Goal: Task Accomplishment & Management: Complete application form

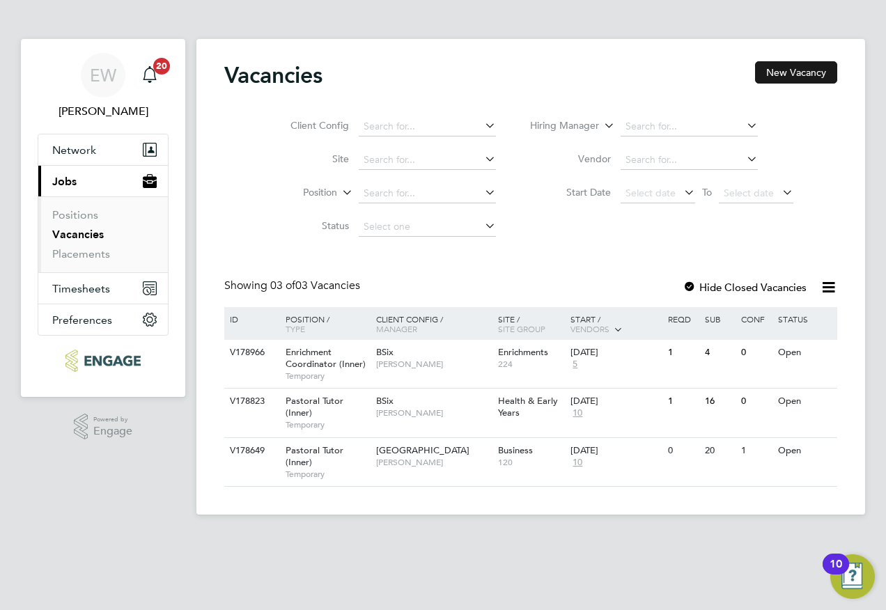
click at [814, 77] on button "New Vacancy" at bounding box center [796, 72] width 82 height 22
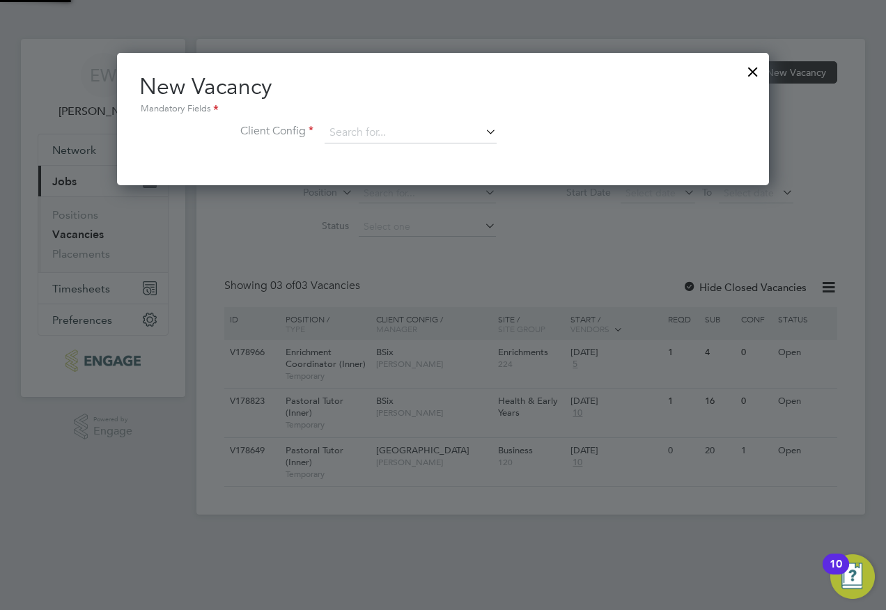
scroll to position [132, 653]
click at [413, 139] on input at bounding box center [411, 133] width 172 height 21
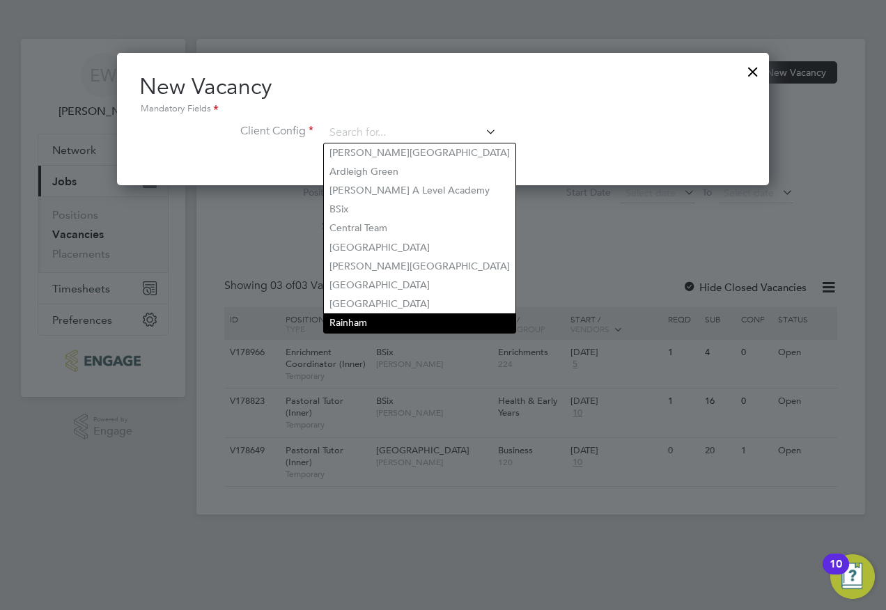
click at [386, 314] on li "Rainham" at bounding box center [420, 323] width 192 height 19
type input "Rainham"
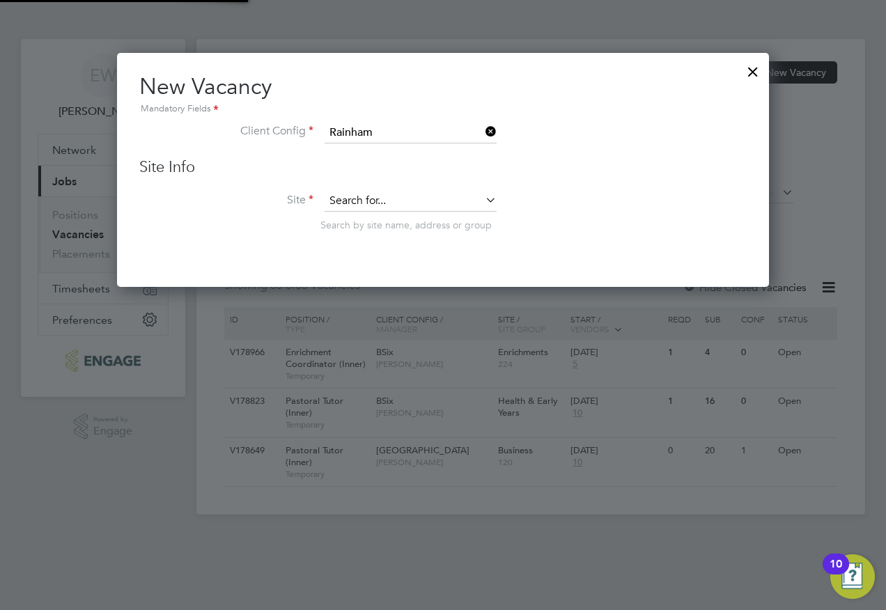
click at [387, 195] on input at bounding box center [411, 201] width 172 height 21
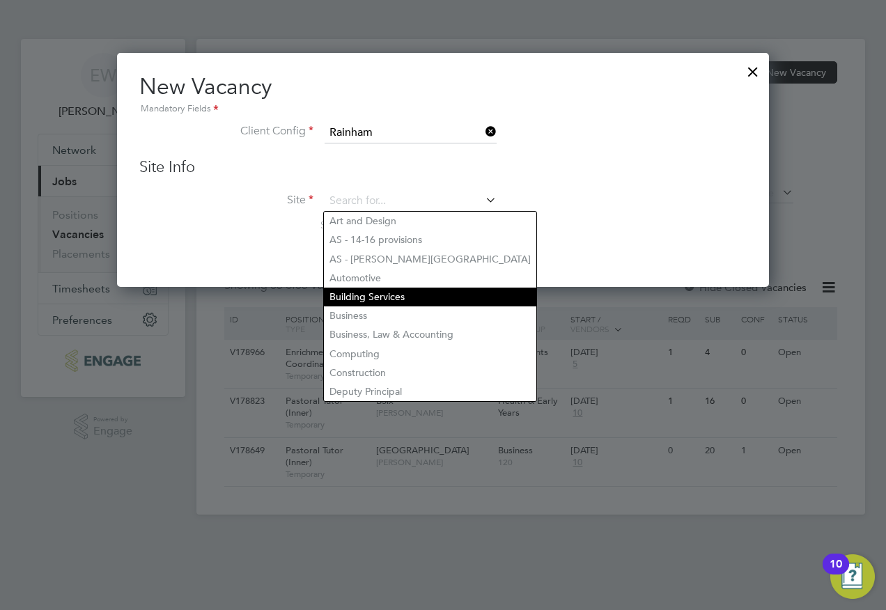
click at [390, 291] on li "Building Services" at bounding box center [430, 297] width 213 height 19
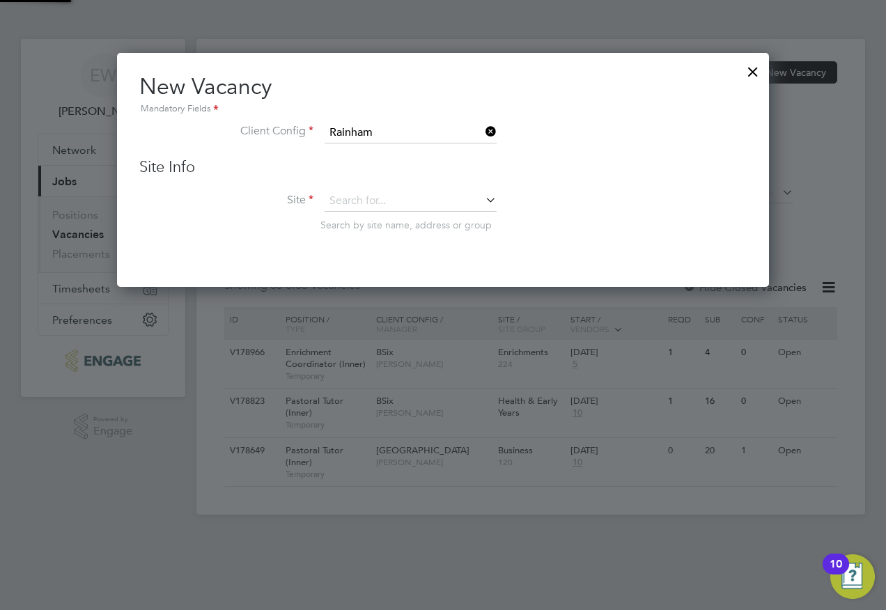
type input "Building Services"
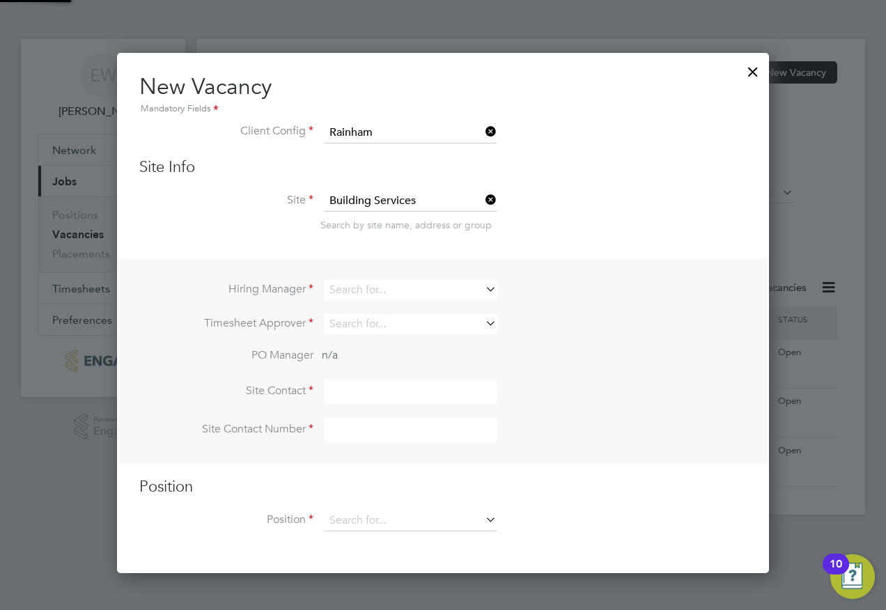
scroll to position [522, 653]
click at [351, 289] on input at bounding box center [411, 290] width 172 height 20
click at [371, 345] on li "[PERSON_NAME]" at bounding box center [411, 348] width 174 height 19
type input "[PERSON_NAME]"
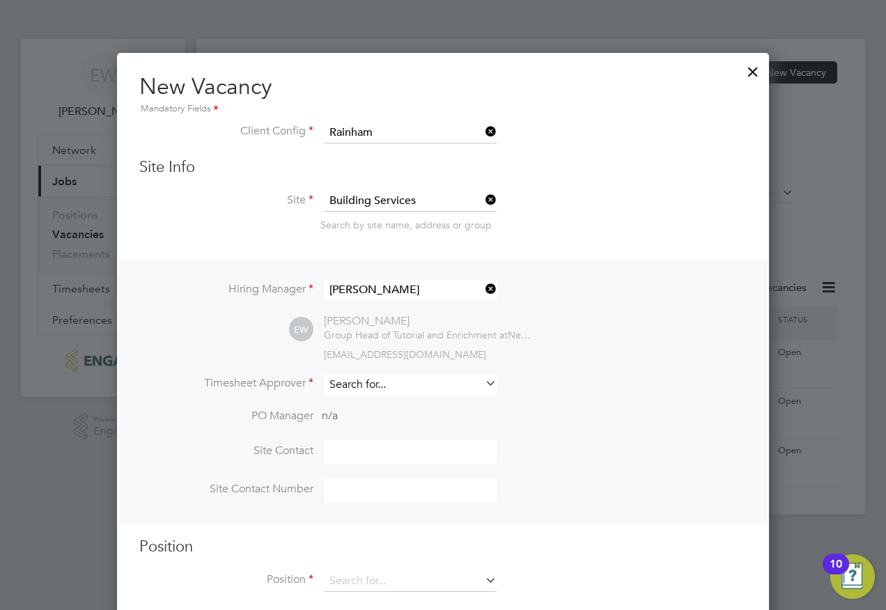
click at [371, 389] on input at bounding box center [411, 385] width 172 height 20
click at [376, 439] on li "[PERSON_NAME]" at bounding box center [411, 442] width 174 height 19
type input "[PERSON_NAME]"
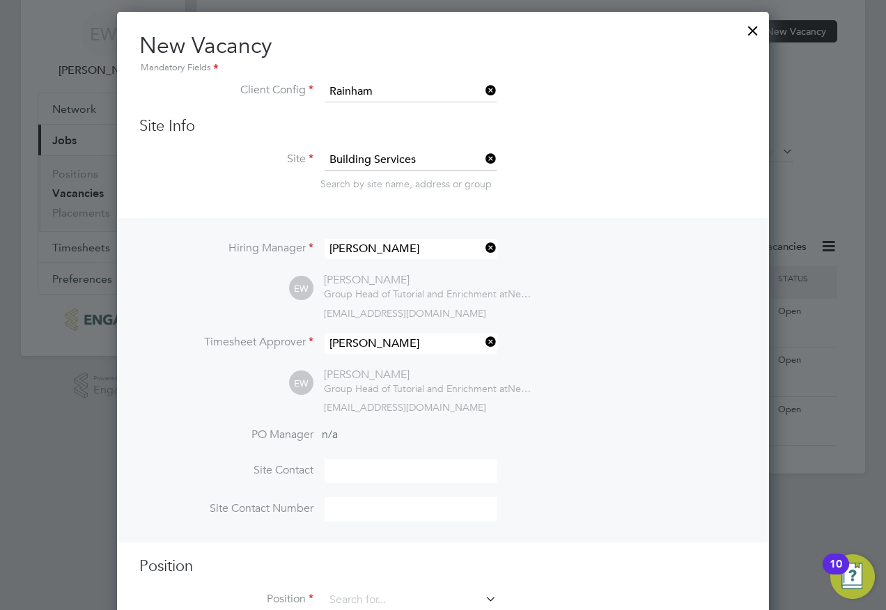
scroll to position [85, 0]
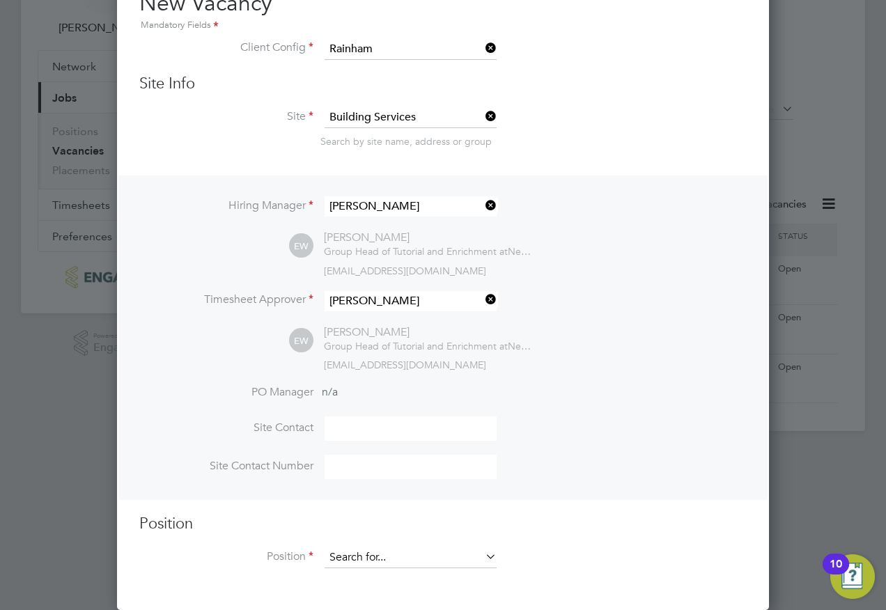
click at [397, 557] on input at bounding box center [411, 558] width 172 height 21
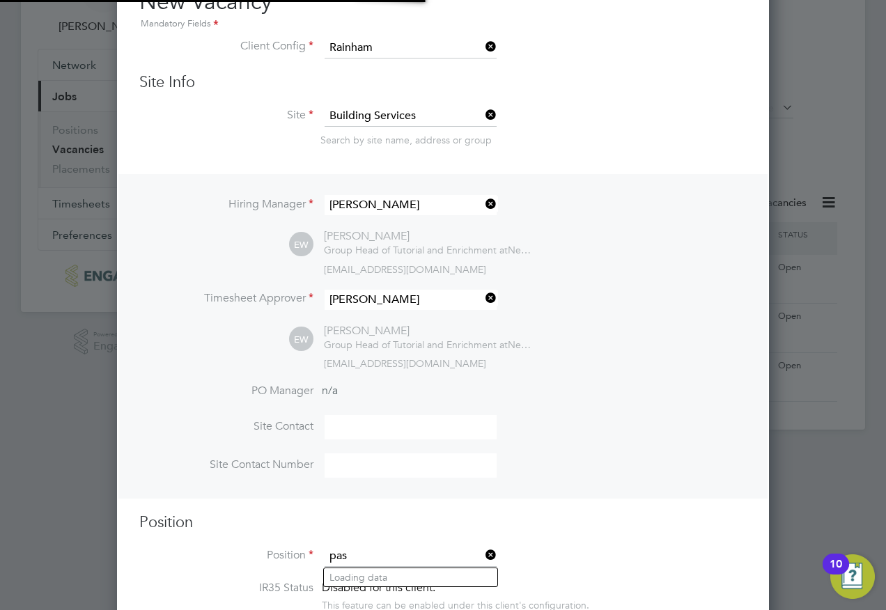
scroll to position [2147, 653]
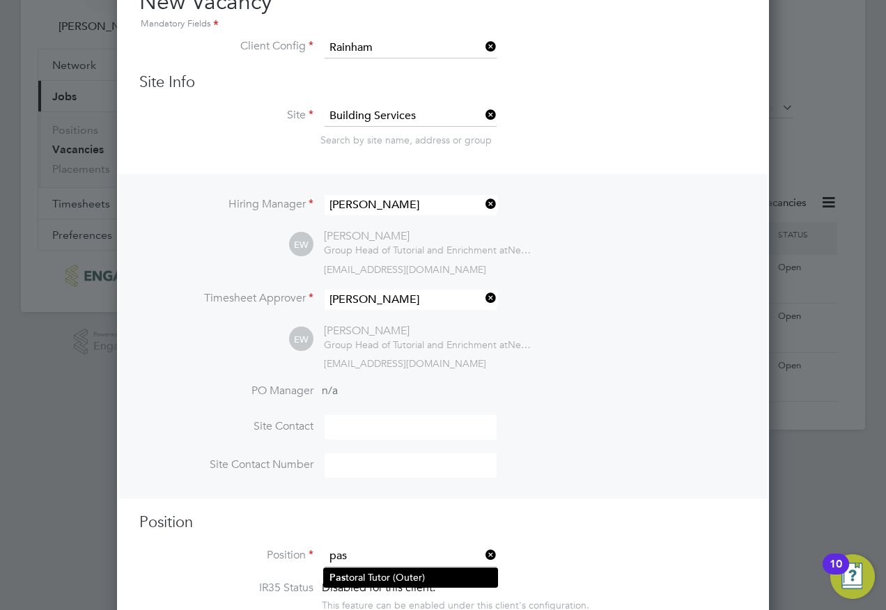
click at [381, 571] on li "Pas toral Tutor (Outer)" at bounding box center [411, 578] width 174 height 19
type input "Pastoral Tutor (Outer)"
type textarea "LOREMIP DO SIT • Am cons adipiscin elitsedd eiusm te incidid utlabore etdolor m…"
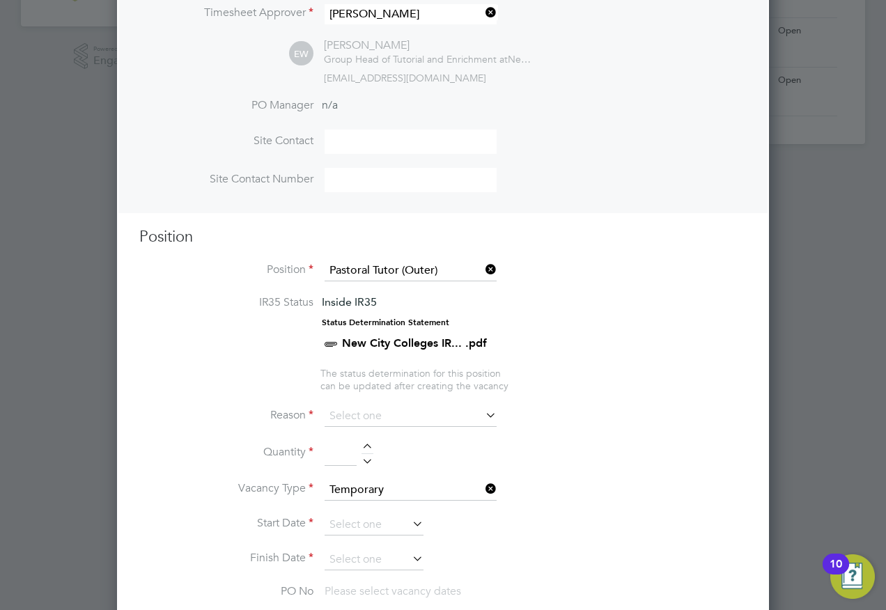
scroll to position [573, 0]
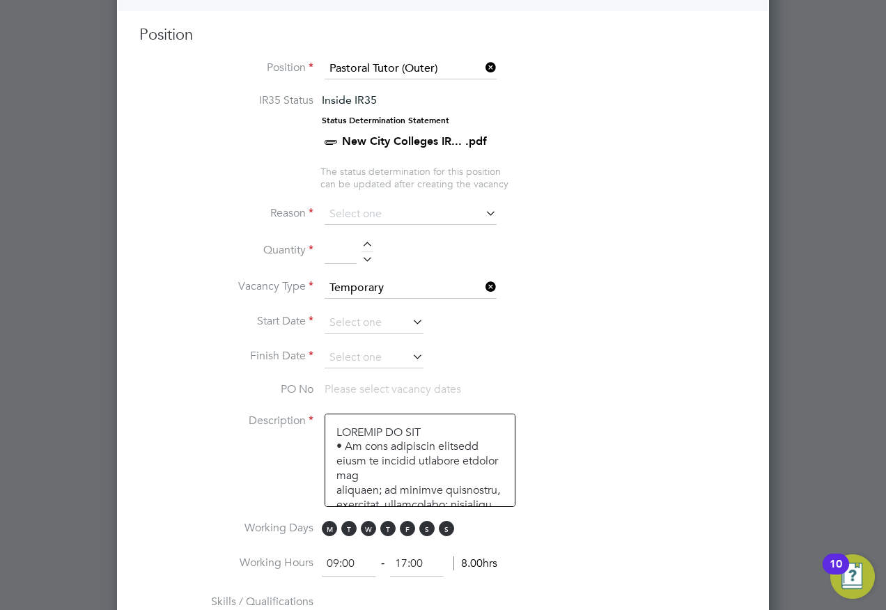
click at [364, 245] on div at bounding box center [368, 247] width 12 height 10
type input "1"
click at [379, 216] on input at bounding box center [411, 214] width 172 height 21
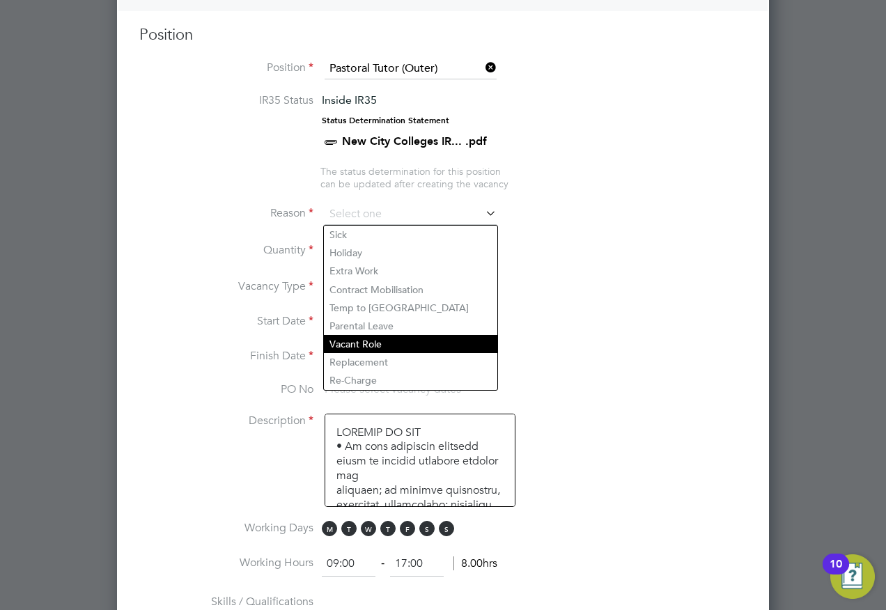
click at [400, 340] on li "Vacant Role" at bounding box center [411, 344] width 174 height 18
type input "Vacant Role"
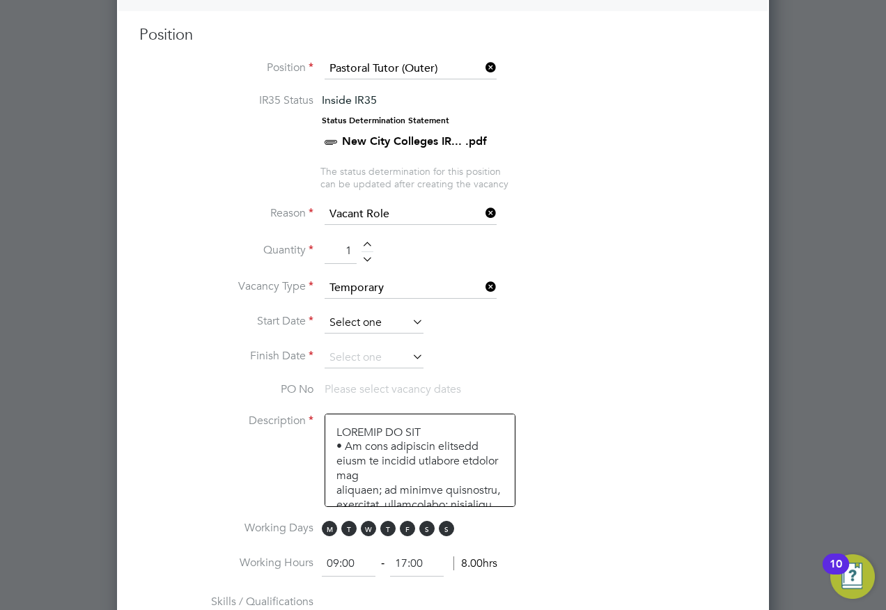
click at [403, 320] on input at bounding box center [374, 323] width 99 height 21
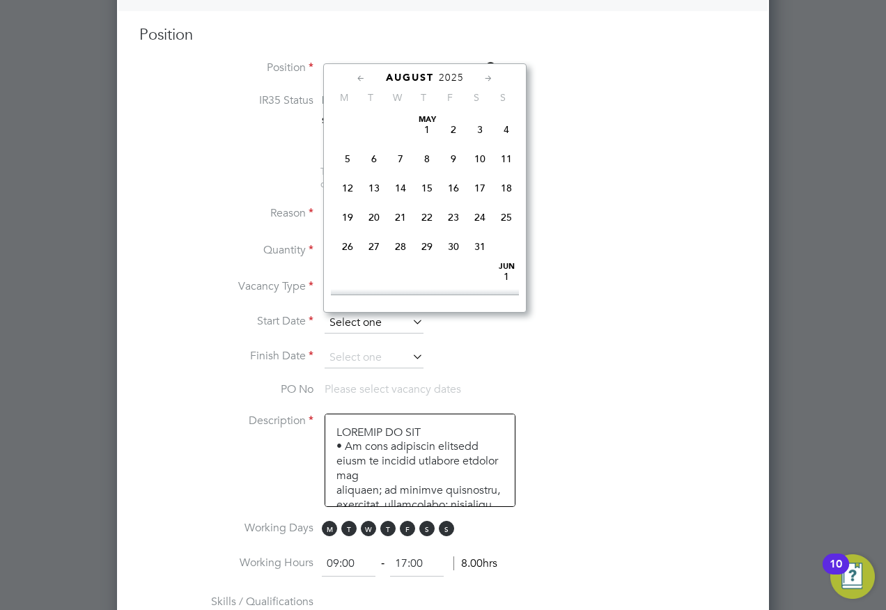
scroll to position [543, 0]
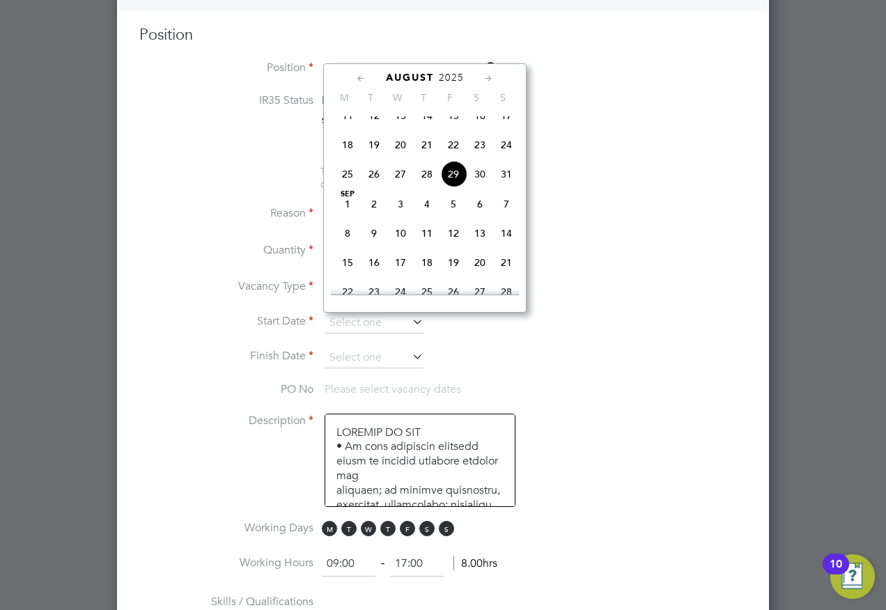
click at [576, 335] on li "Start Date" at bounding box center [443, 330] width 608 height 35
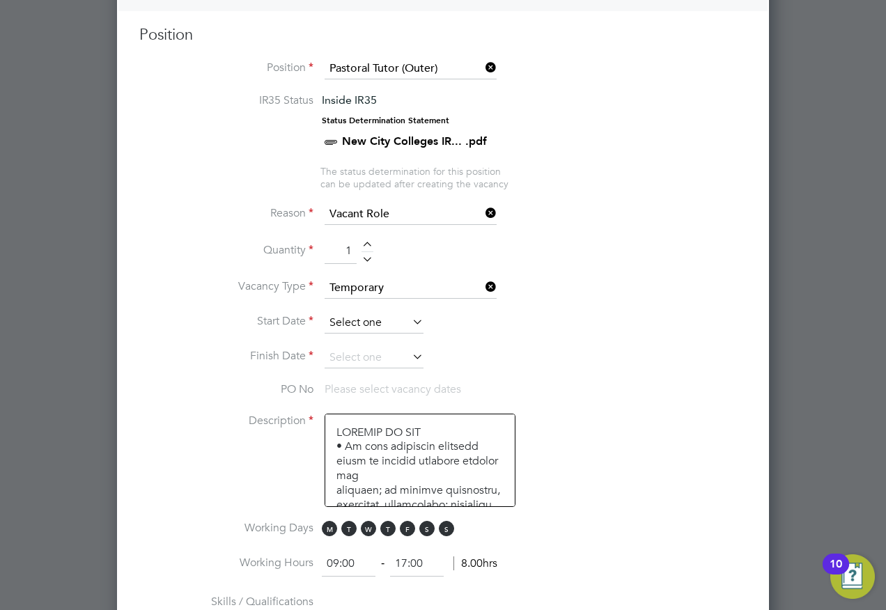
click at [355, 321] on input at bounding box center [374, 323] width 99 height 21
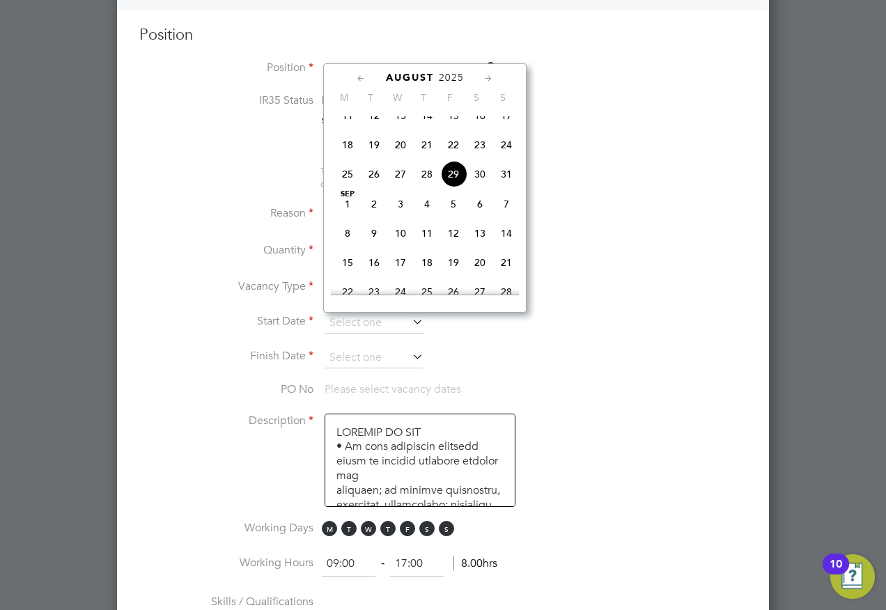
click at [352, 217] on span "[DATE]" at bounding box center [348, 204] width 26 height 26
type input "[DATE]"
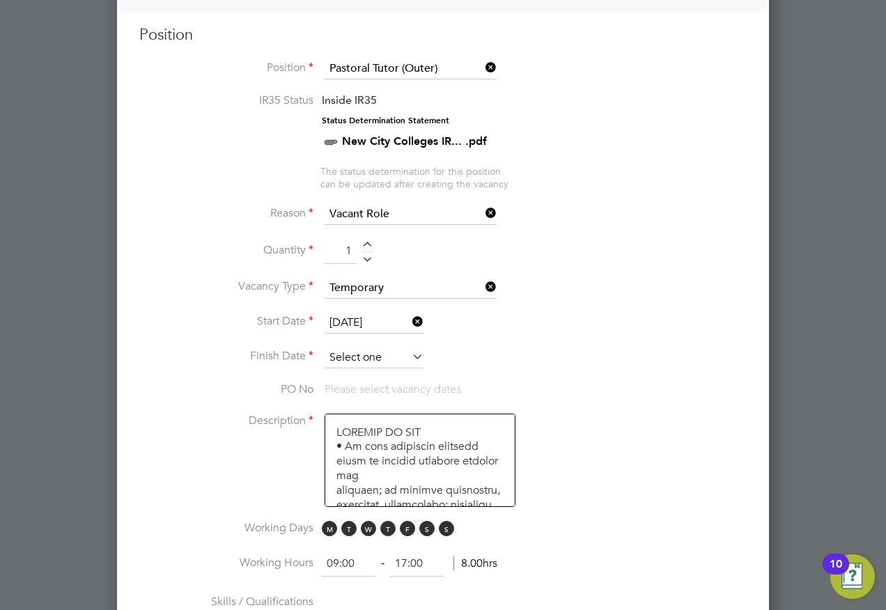
click at [358, 352] on input at bounding box center [374, 358] width 99 height 21
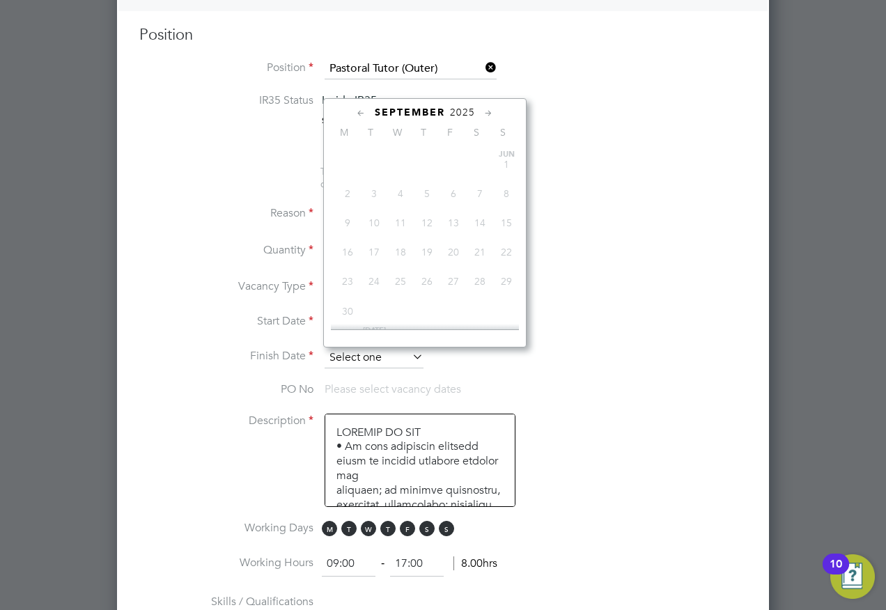
scroll to position [422, 0]
click at [405, 215] on span "3" at bounding box center [400, 212] width 26 height 26
type input "[DATE]"
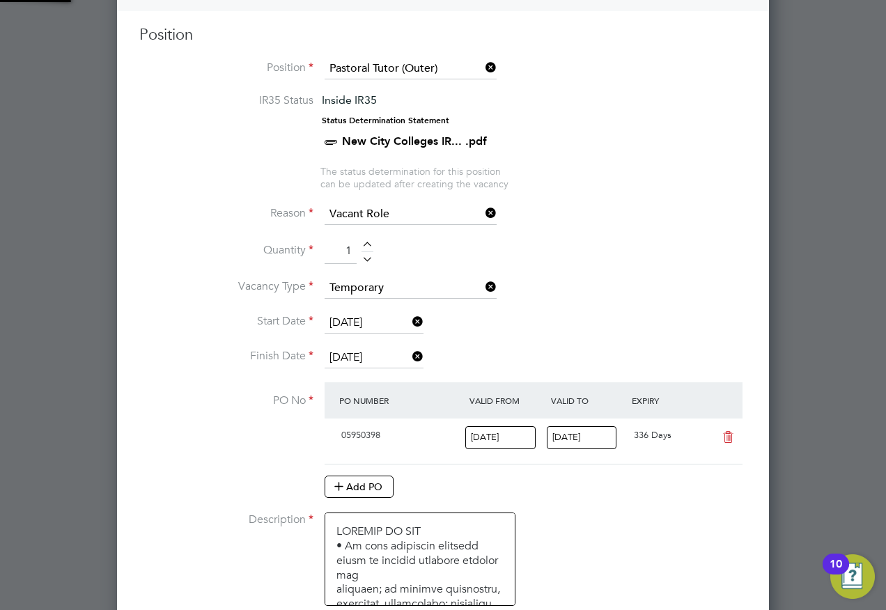
scroll to position [24, 131]
click at [633, 275] on li "Quantity 1" at bounding box center [443, 258] width 608 height 39
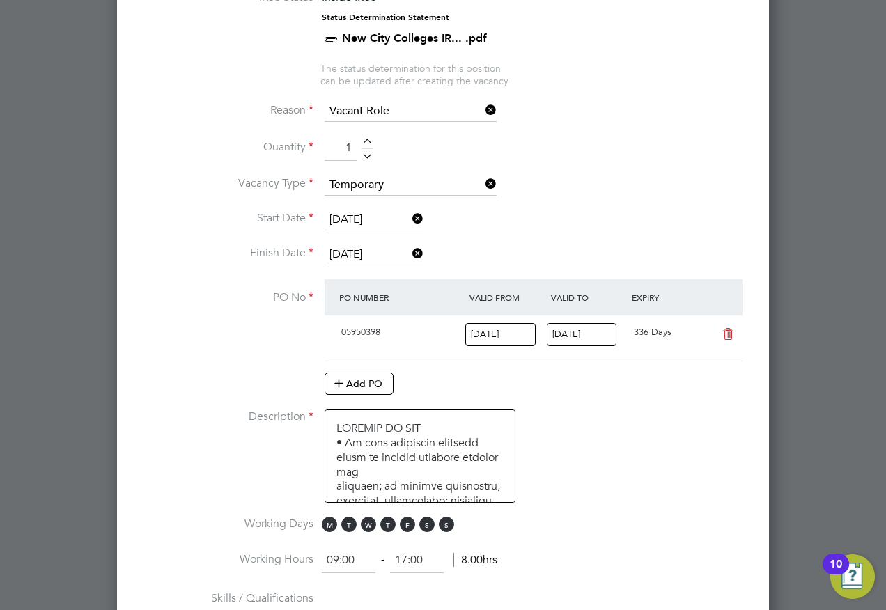
scroll to position [782, 0]
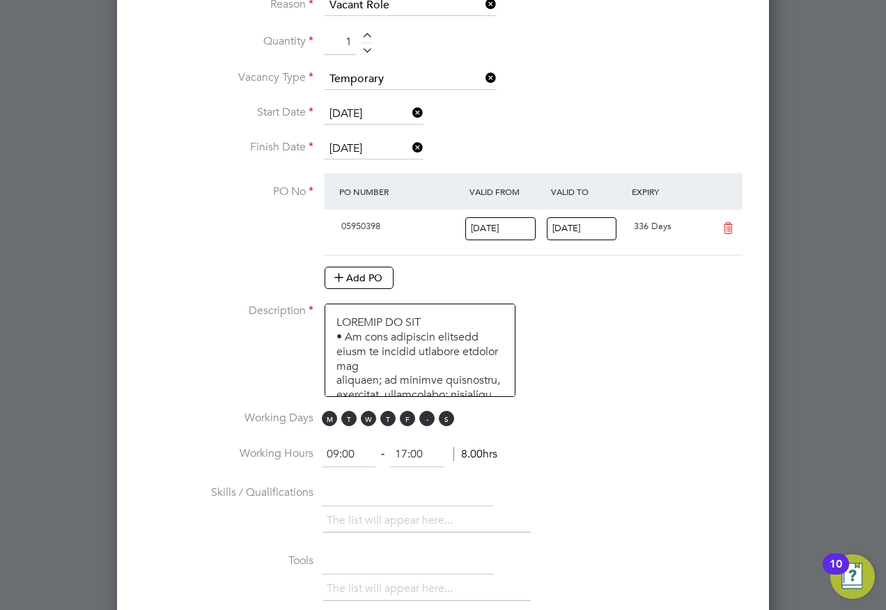
click at [427, 419] on span "S" at bounding box center [427, 418] width 15 height 15
click at [442, 417] on span "S" at bounding box center [446, 418] width 15 height 15
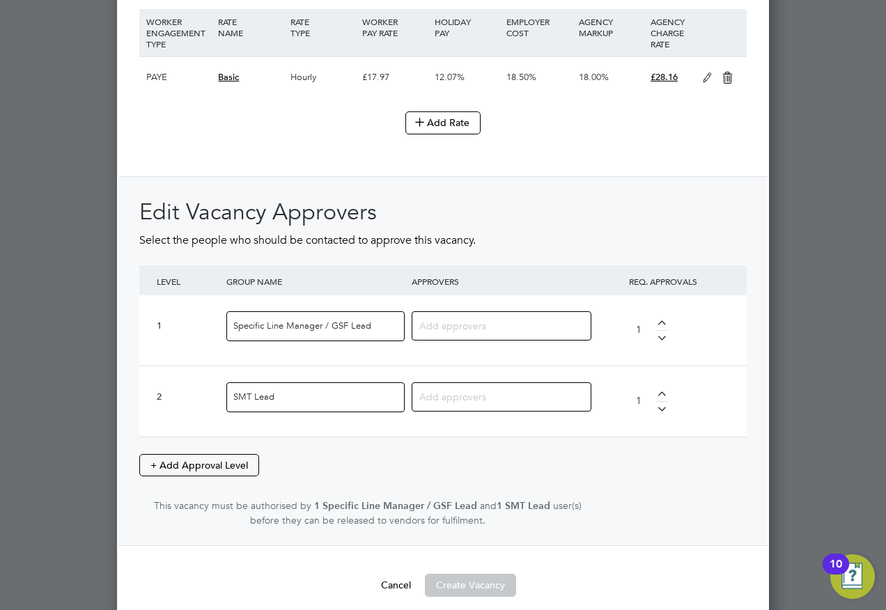
scroll to position [1690, 0]
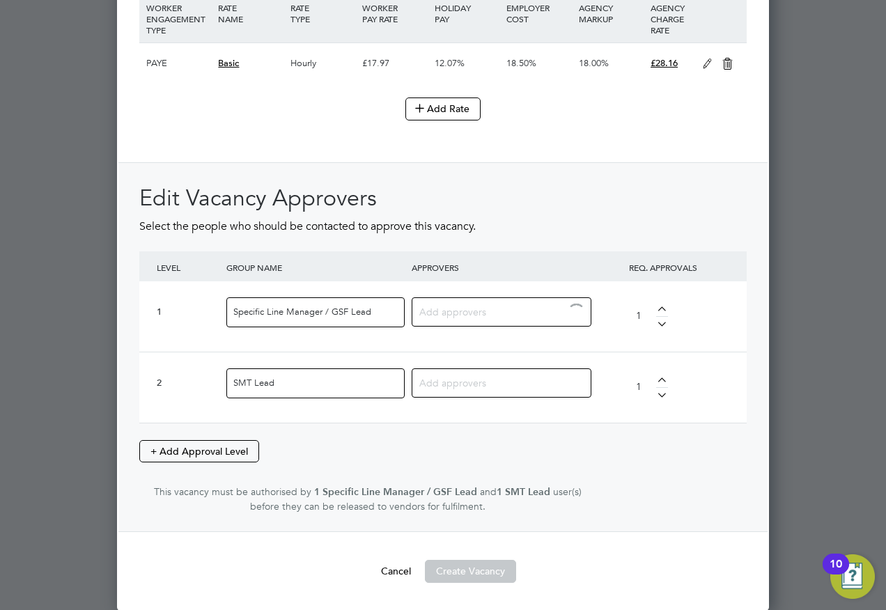
click at [459, 321] on input at bounding box center [497, 311] width 154 height 18
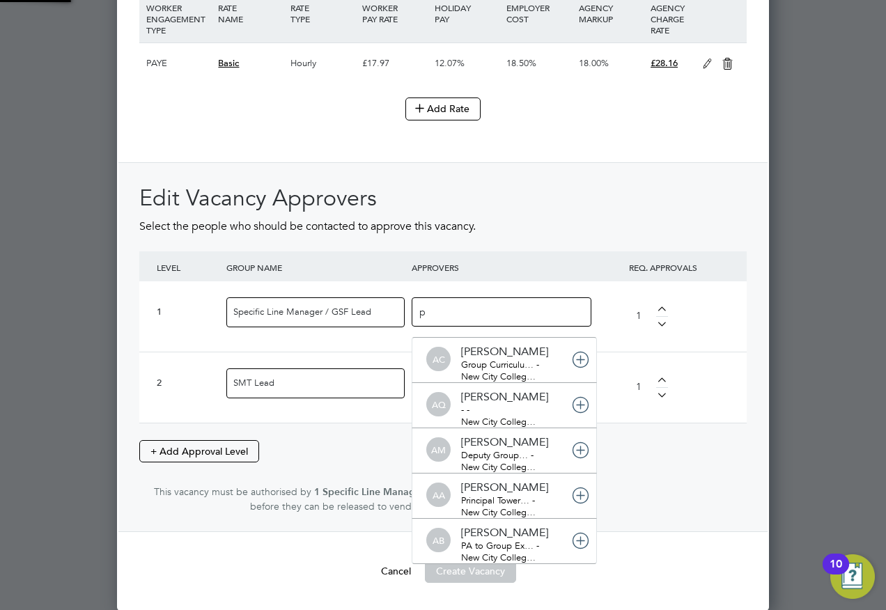
type input "ph"
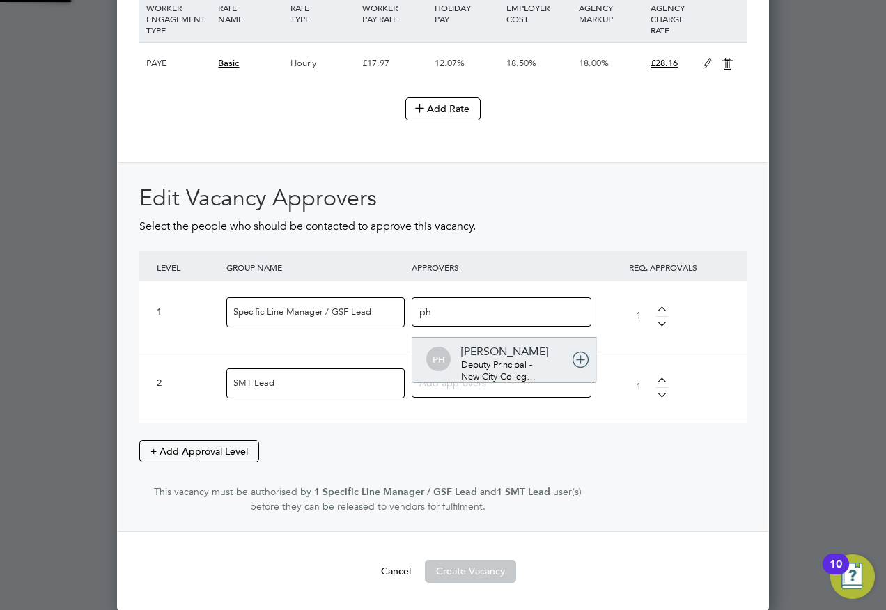
scroll to position [0, 0]
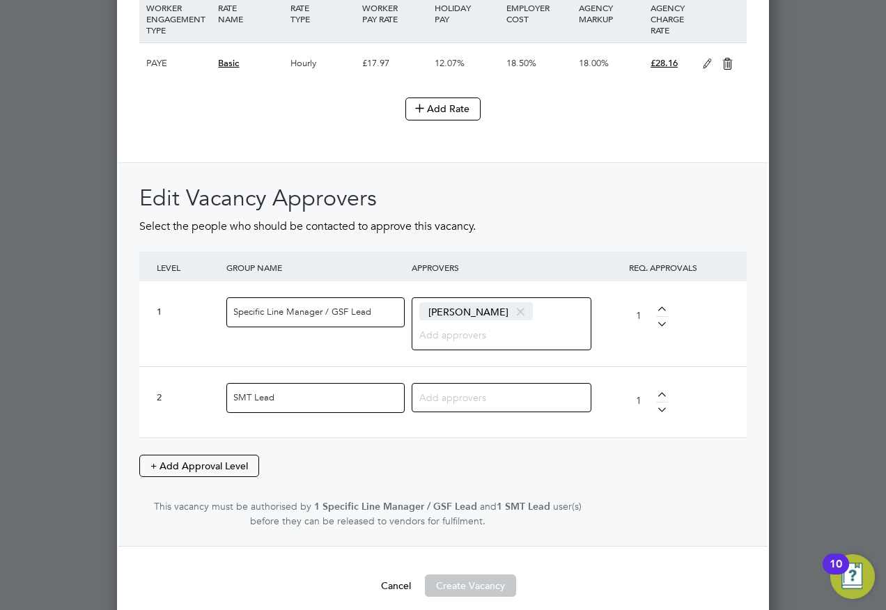
click at [471, 403] on input at bounding box center [497, 397] width 154 height 18
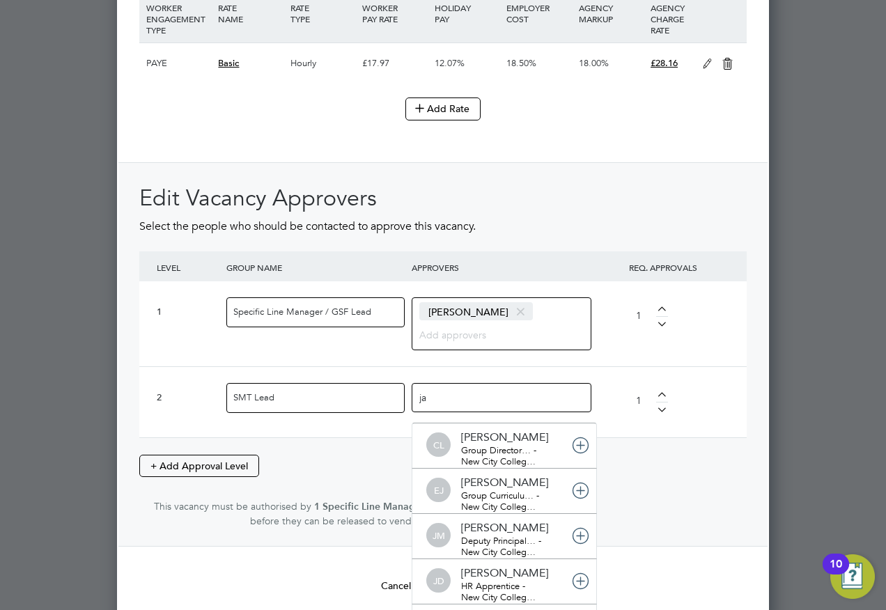
type input "jan"
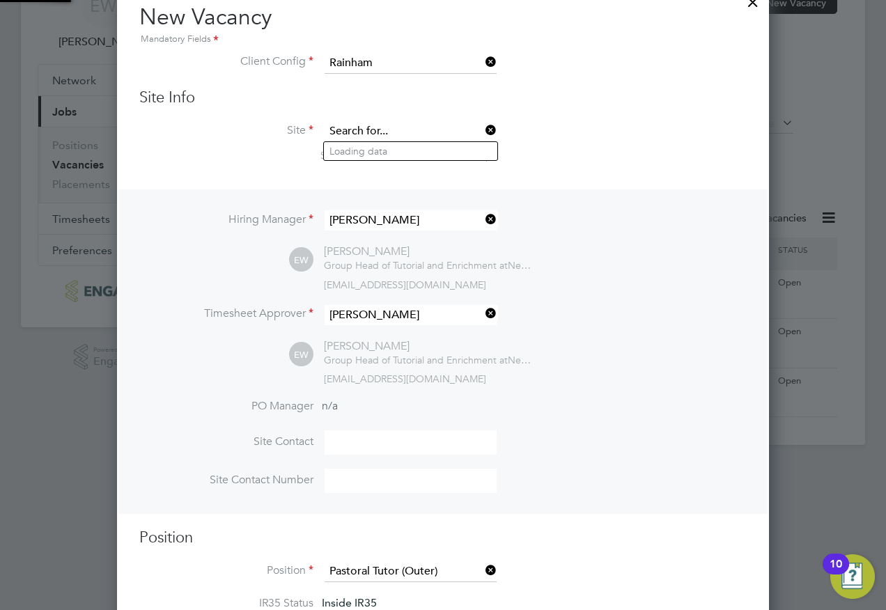
click at [410, 126] on input at bounding box center [411, 131] width 172 height 21
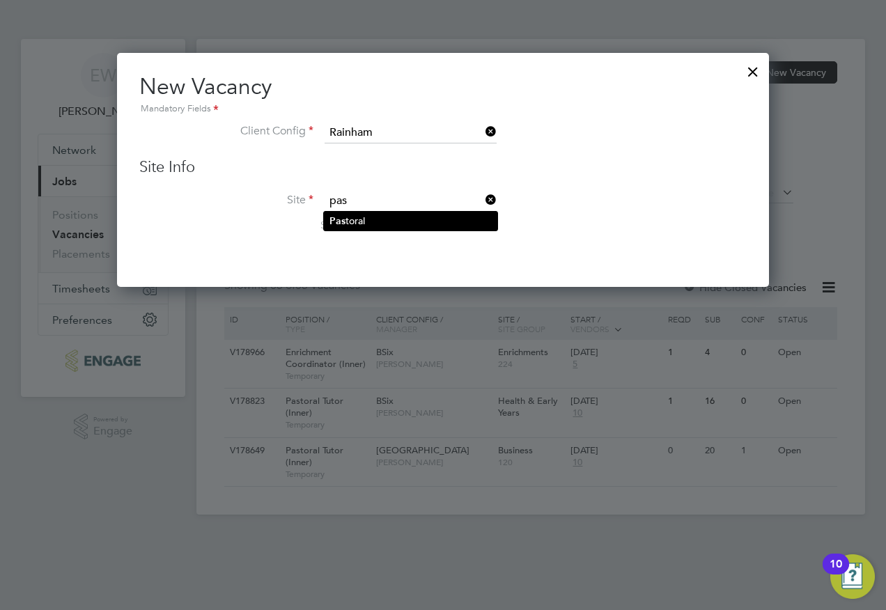
click at [382, 220] on li "Pas toral" at bounding box center [411, 221] width 174 height 19
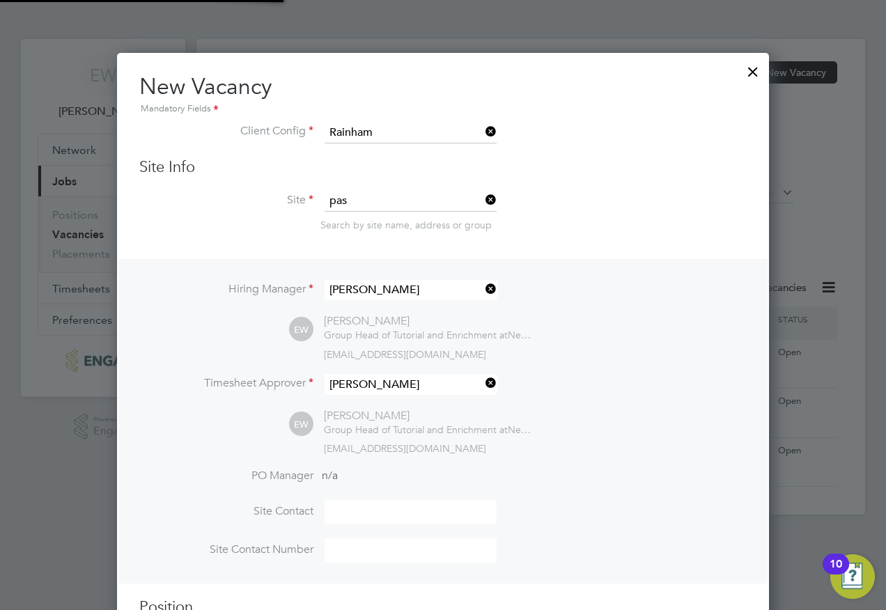
type input "Pastoral"
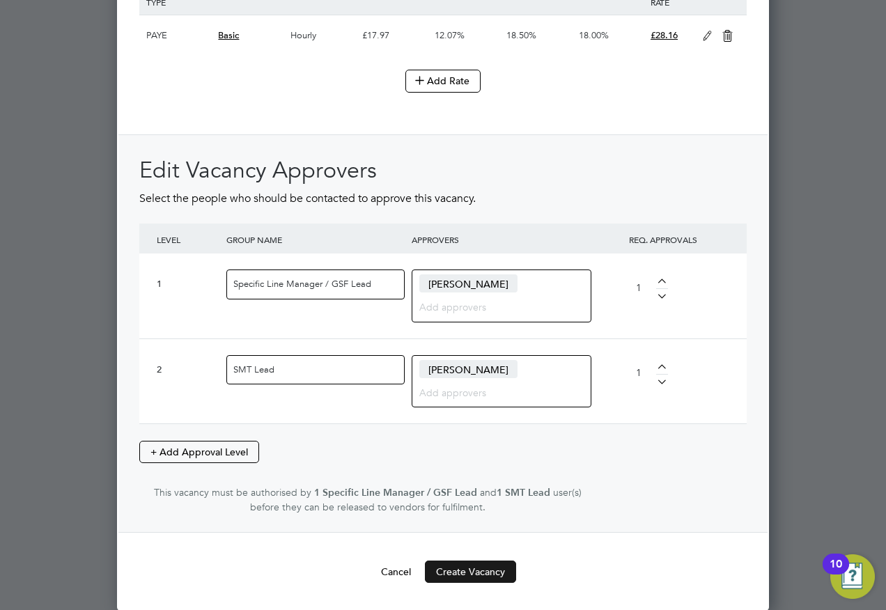
click at [468, 571] on button "Create Vacancy" at bounding box center [470, 572] width 91 height 22
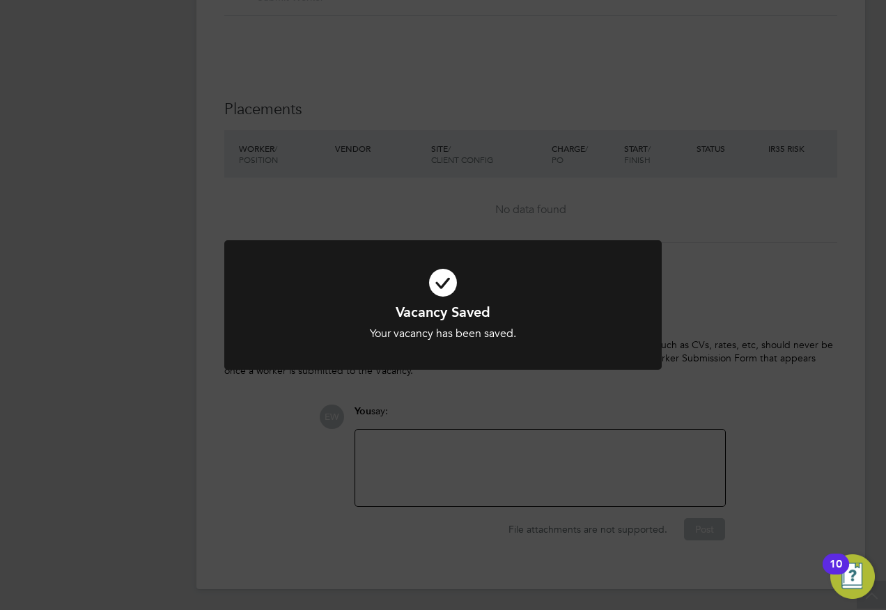
click at [417, 448] on div "Vacancy Saved Your vacancy has been saved. Cancel Okay" at bounding box center [443, 305] width 886 height 610
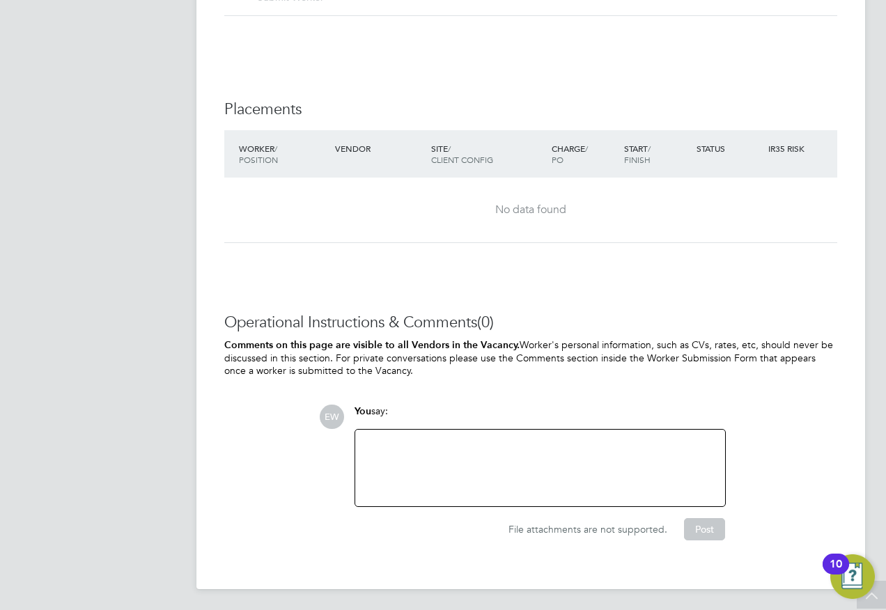
click at [417, 448] on div at bounding box center [540, 468] width 353 height 60
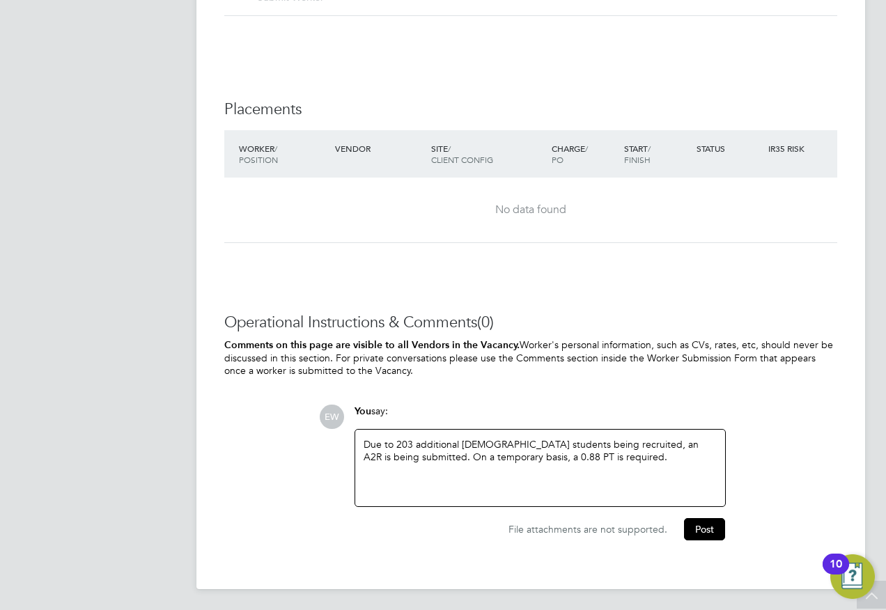
click at [633, 440] on div "Due to 203 additional [DEMOGRAPHIC_DATA] students being recruited, an A2R is be…" at bounding box center [540, 468] width 353 height 60
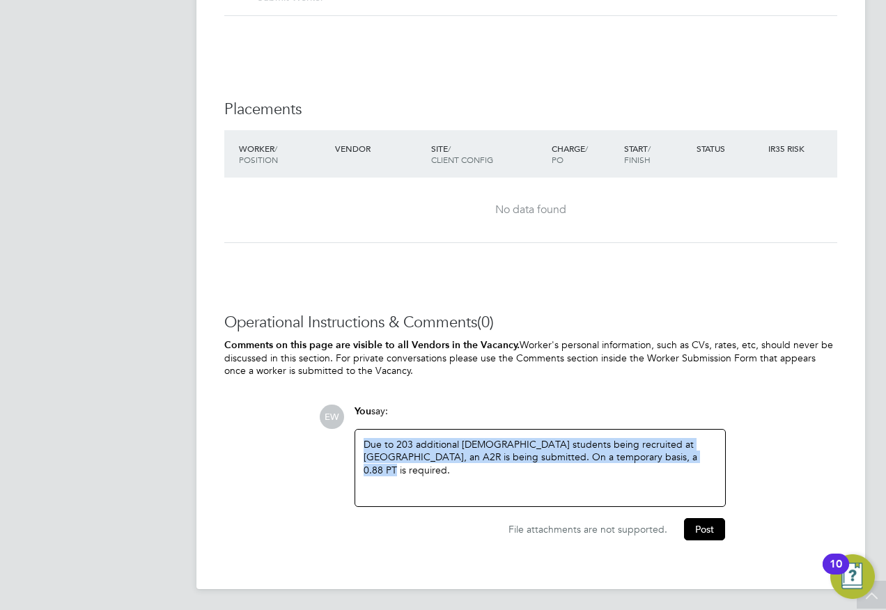
drag, startPoint x: 665, startPoint y: 456, endPoint x: 325, endPoint y: 422, distance: 341.1
click at [325, 422] on div "EW You say: Due to 203 additional [DEMOGRAPHIC_DATA] students being recruited a…" at bounding box center [578, 473] width 519 height 136
copy div "Due to 203 additional [DEMOGRAPHIC_DATA] students being recruited at [GEOGRAPHI…"
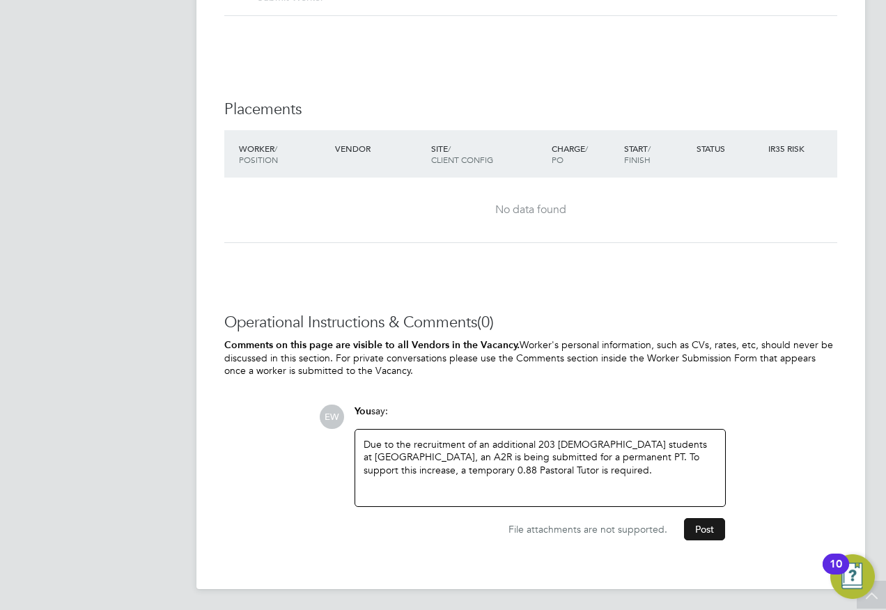
click at [705, 524] on button "Post" at bounding box center [704, 530] width 41 height 22
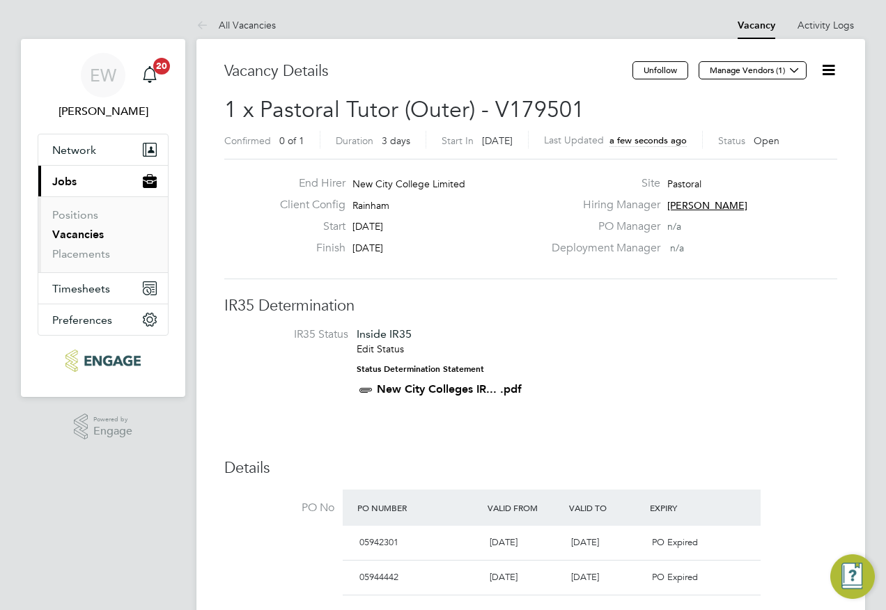
click at [827, 70] on icon at bounding box center [828, 69] width 17 height 17
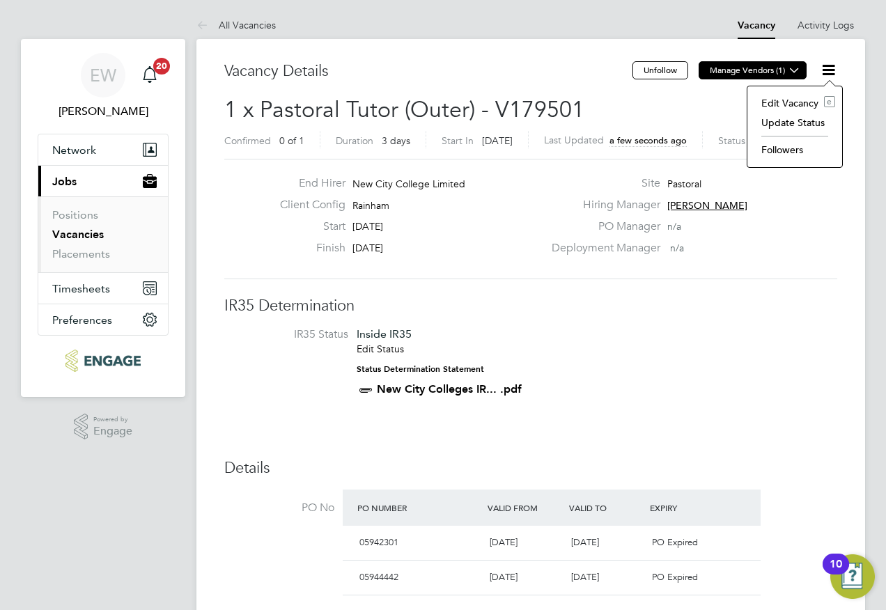
click at [709, 70] on button "Manage Vendors (1)" at bounding box center [753, 70] width 108 height 18
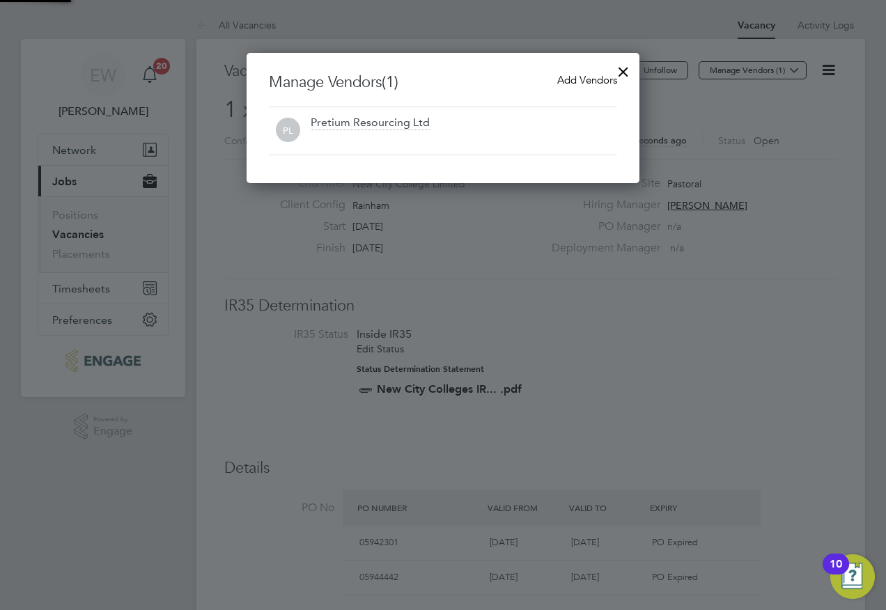
scroll to position [130, 394]
click at [575, 84] on span "Add Vendors" at bounding box center [588, 79] width 60 height 13
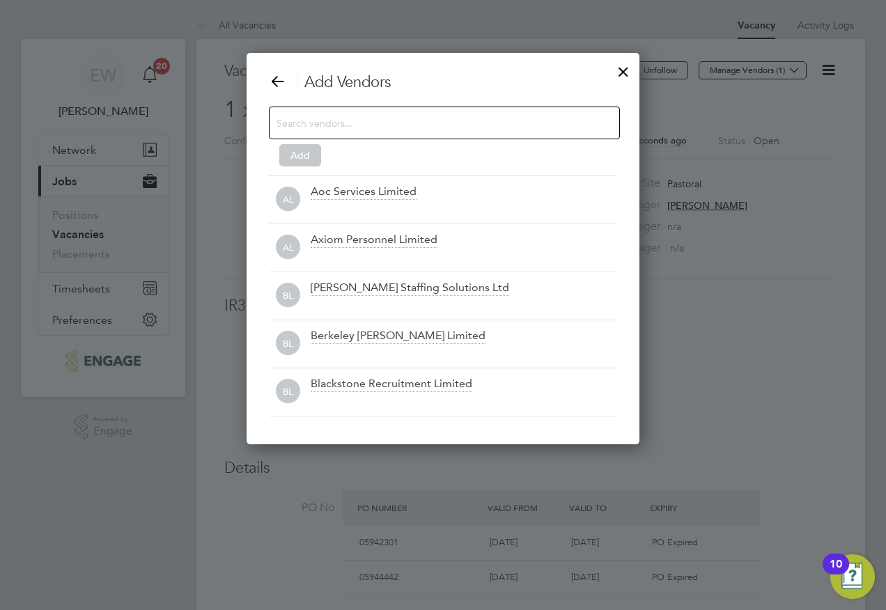
scroll to position [392, 394]
click at [339, 125] on input at bounding box center [434, 123] width 314 height 18
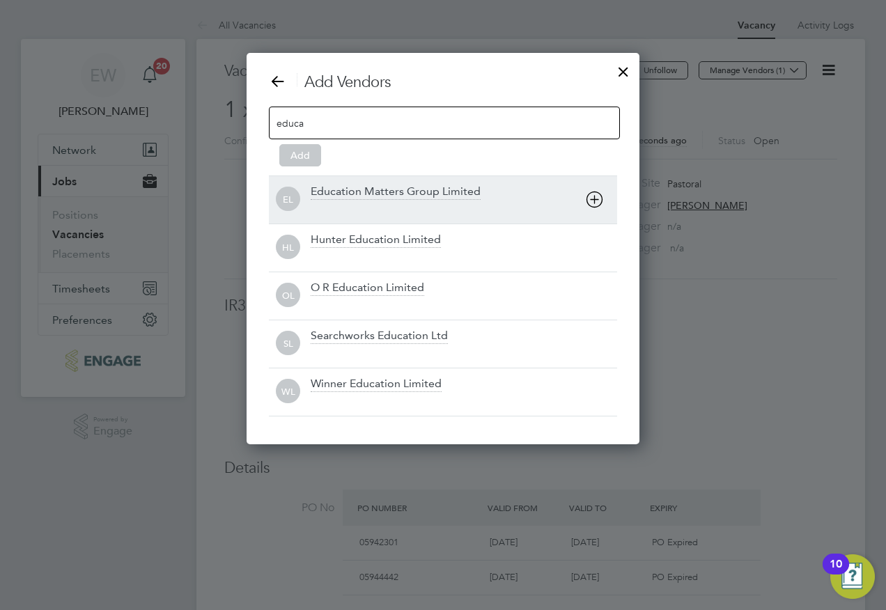
type input "educa"
click at [380, 190] on div "Education Matters Group Limited" at bounding box center [396, 192] width 170 height 15
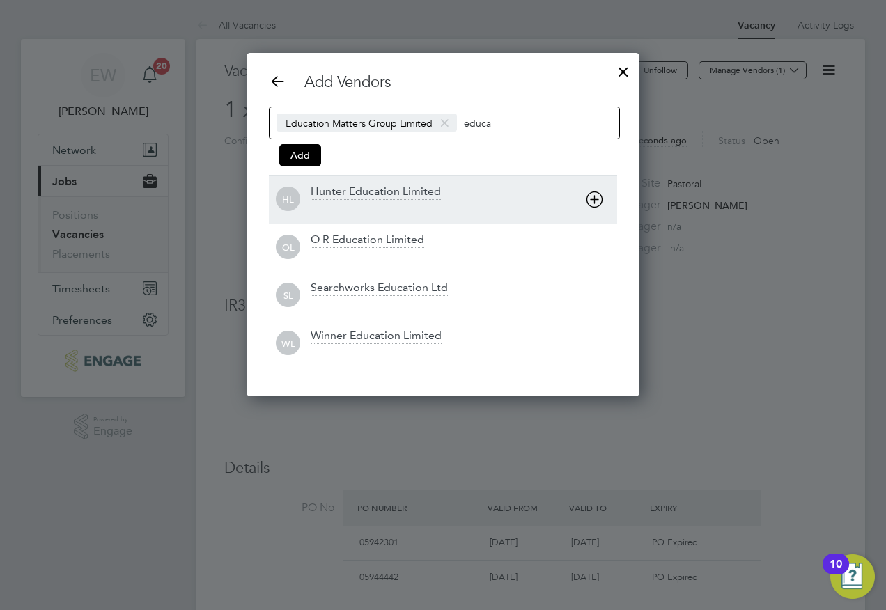
click at [390, 196] on div "Hunter Education Limited" at bounding box center [376, 192] width 130 height 15
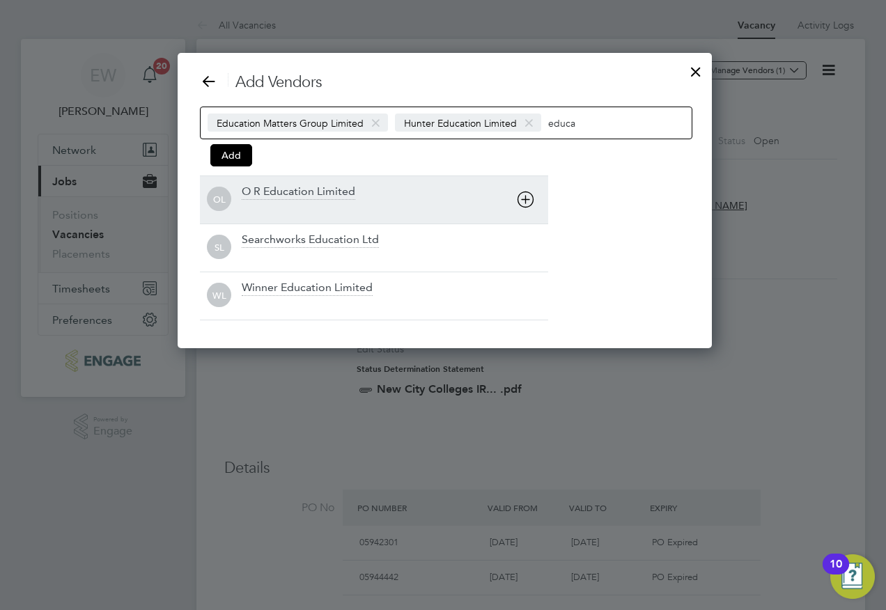
scroll to position [296, 532]
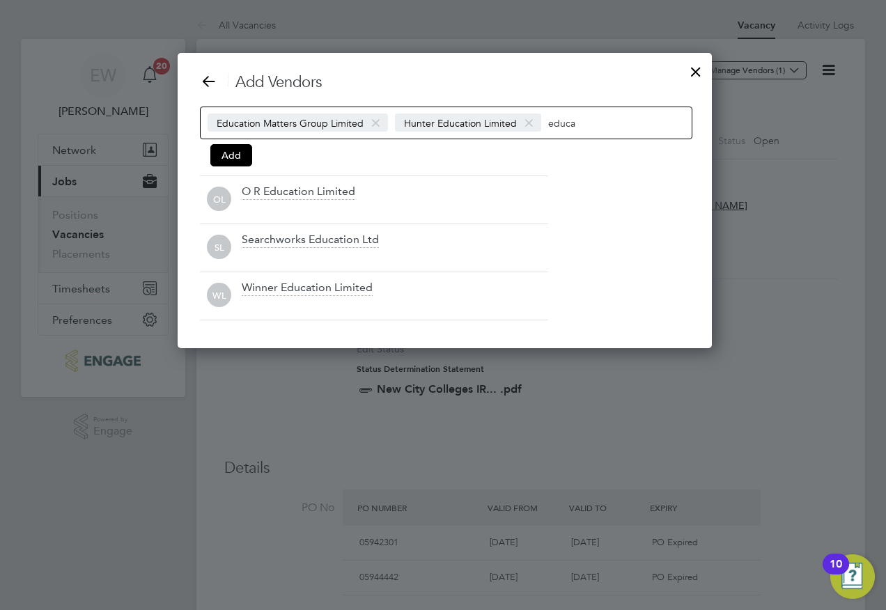
click at [581, 124] on input "educa" at bounding box center [591, 123] width 87 height 18
type input "e"
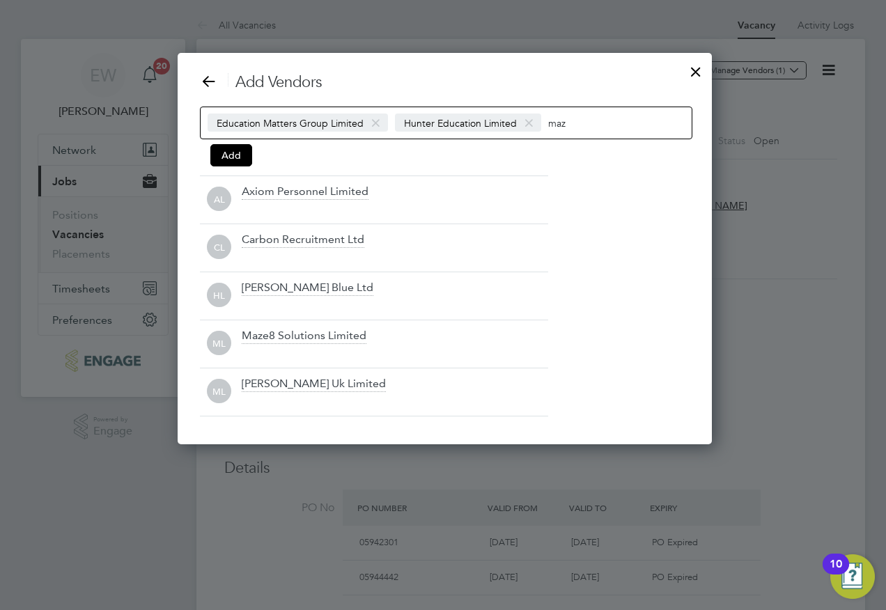
scroll to position [200, 532]
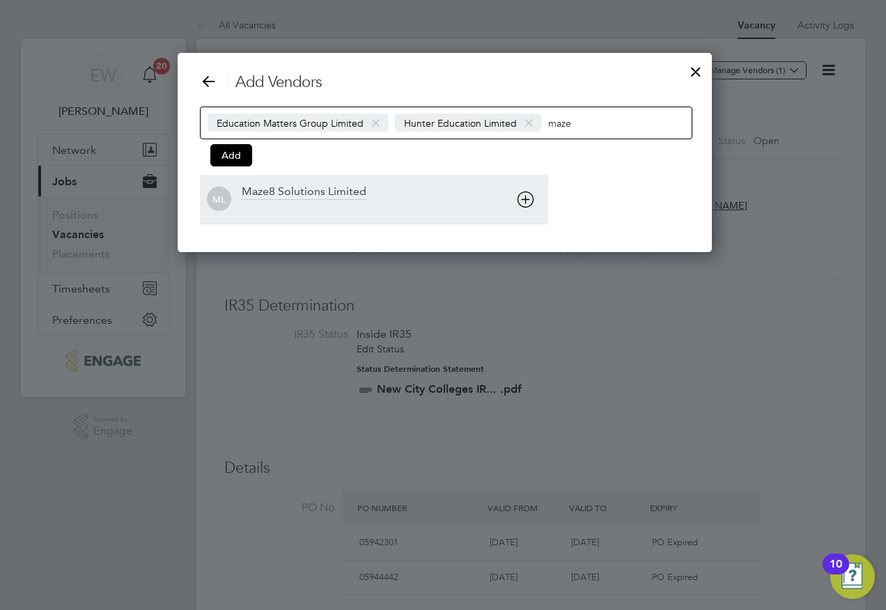
type input "maze"
click at [526, 203] on icon at bounding box center [525, 199] width 17 height 17
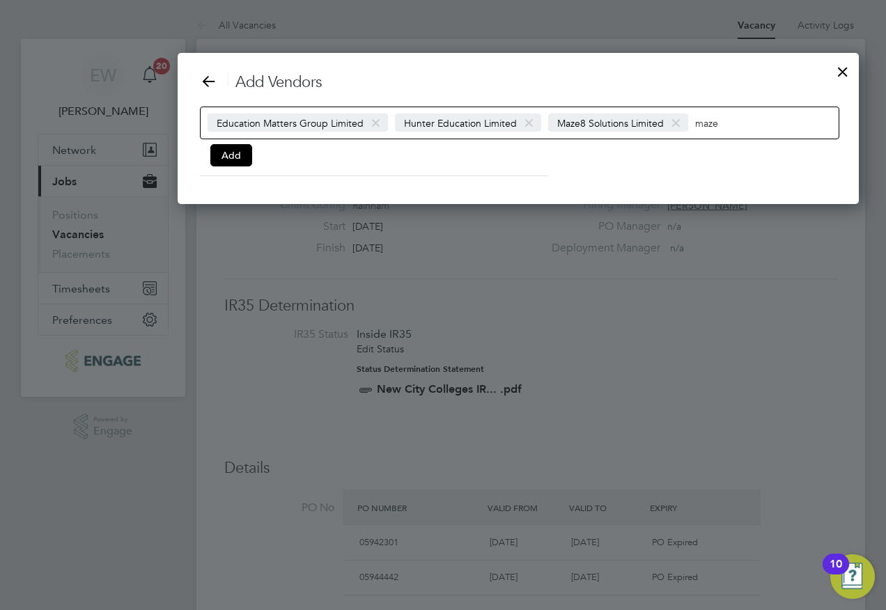
scroll to position [152, 679]
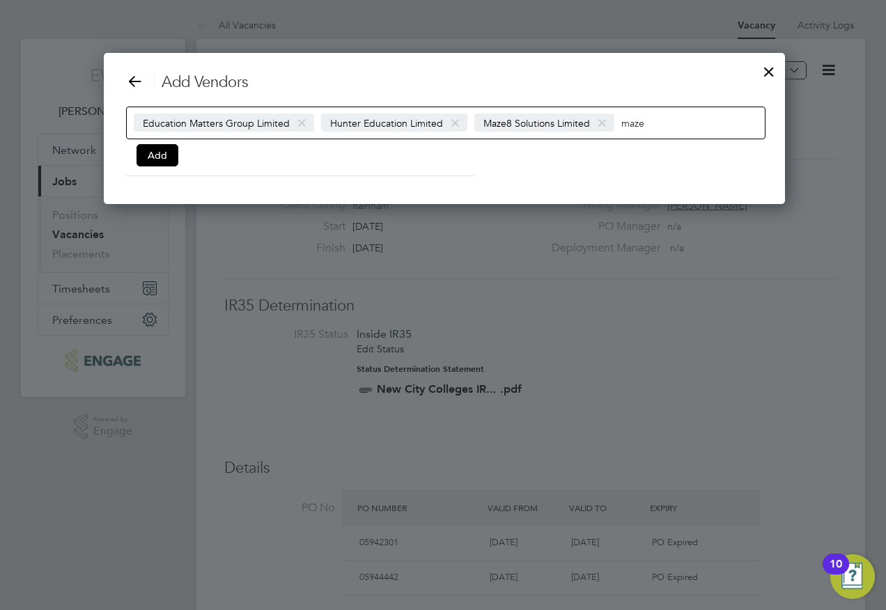
click at [682, 118] on input "maze" at bounding box center [665, 123] width 87 height 18
type input "m"
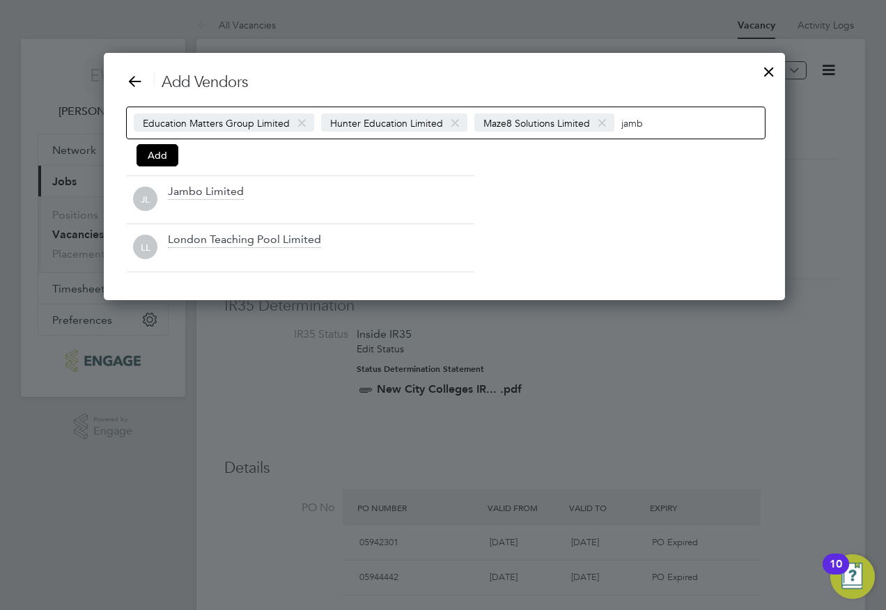
scroll to position [200, 679]
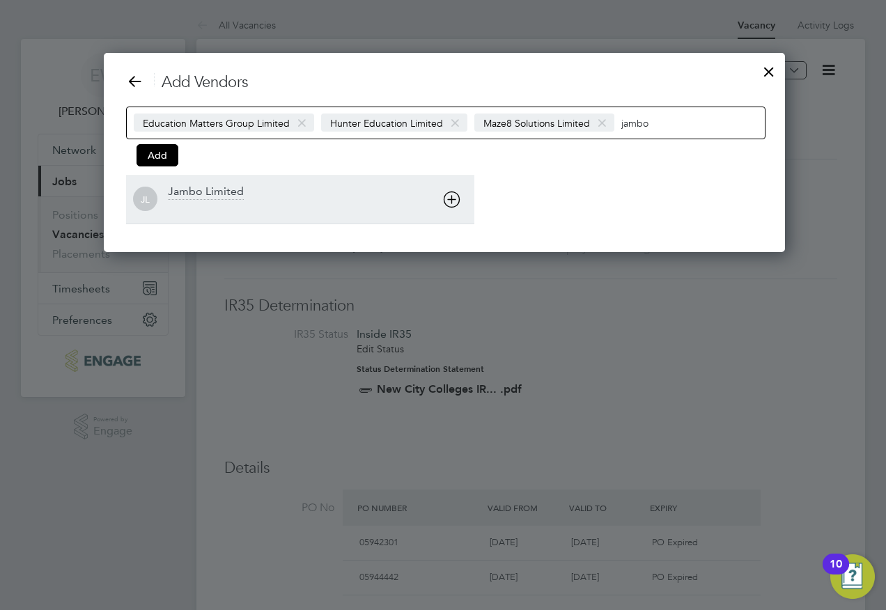
type input "jambo"
click at [448, 204] on icon at bounding box center [451, 199] width 17 height 17
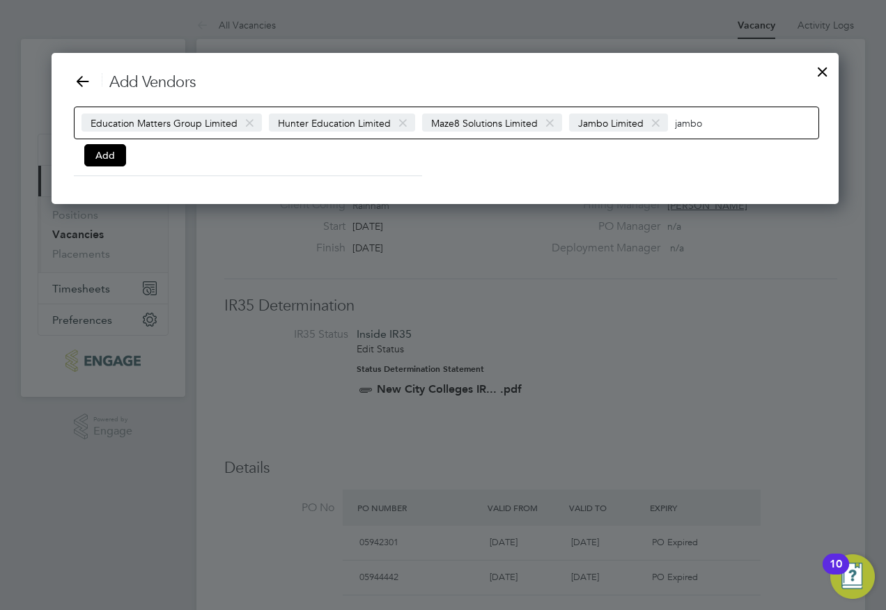
scroll to position [152, 783]
click at [726, 121] on input "jambo" at bounding box center [718, 123] width 87 height 18
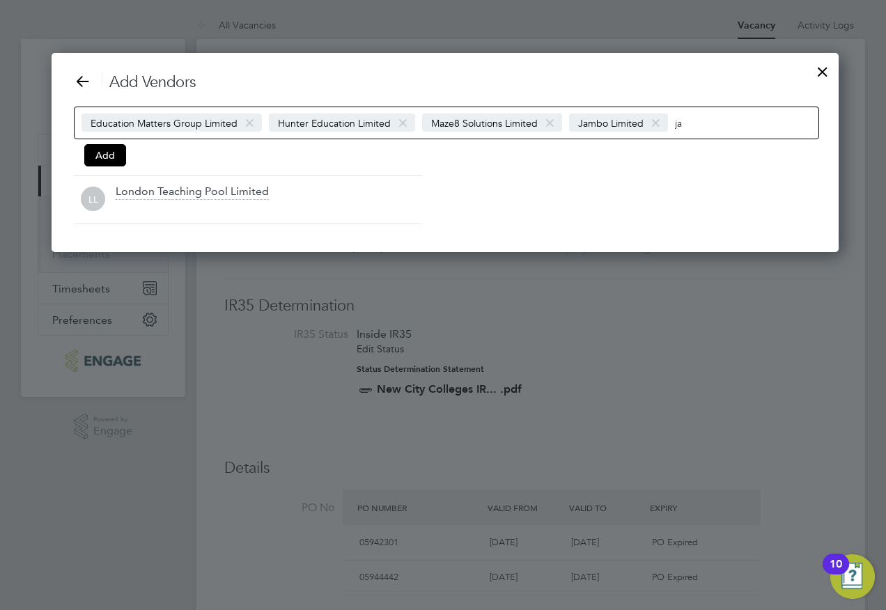
type input "j"
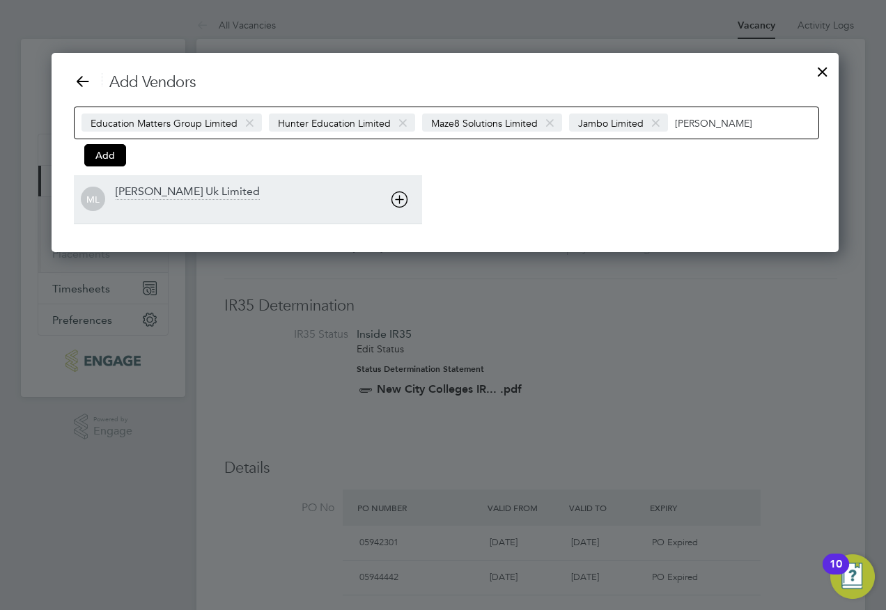
type input "morgan"
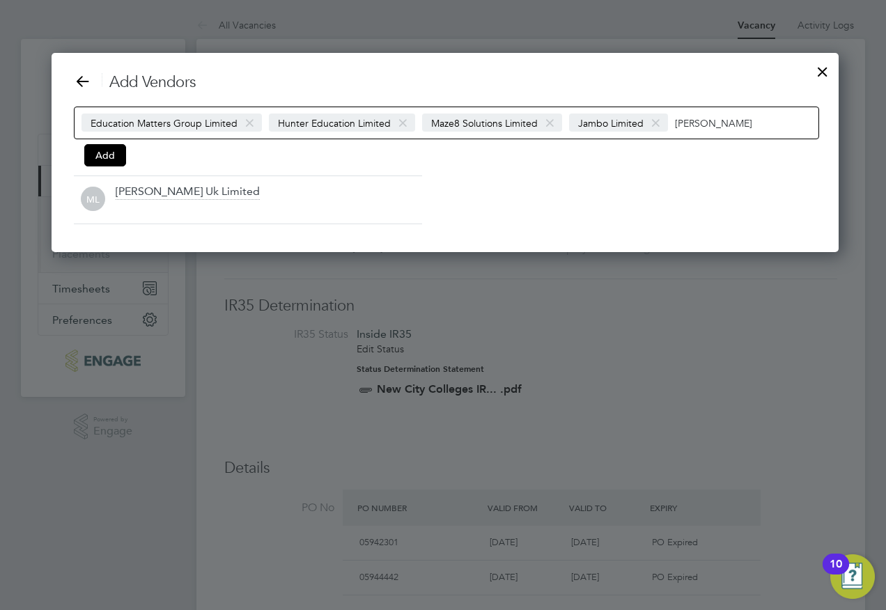
click at [0, 0] on icon at bounding box center [0, 0] width 0 height 0
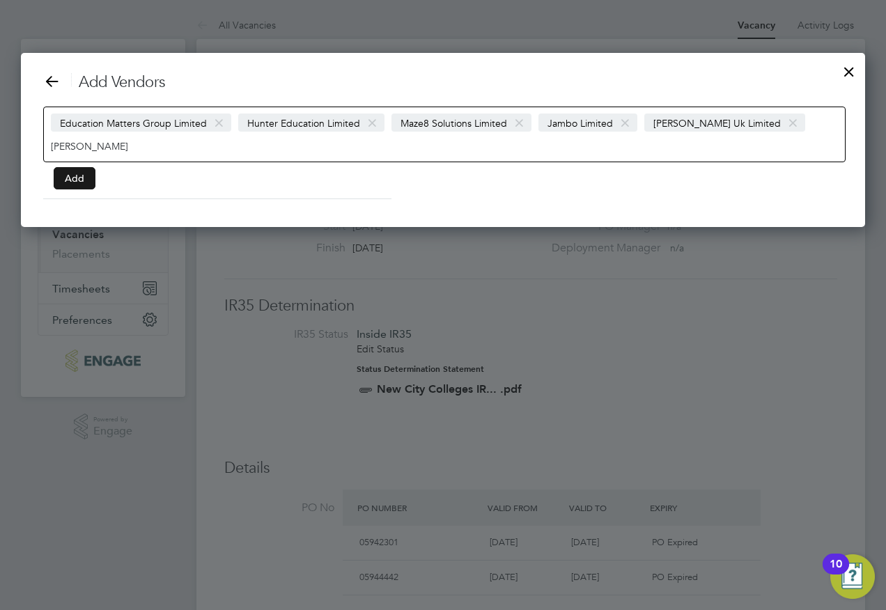
click at [68, 174] on button "Add" at bounding box center [75, 178] width 42 height 22
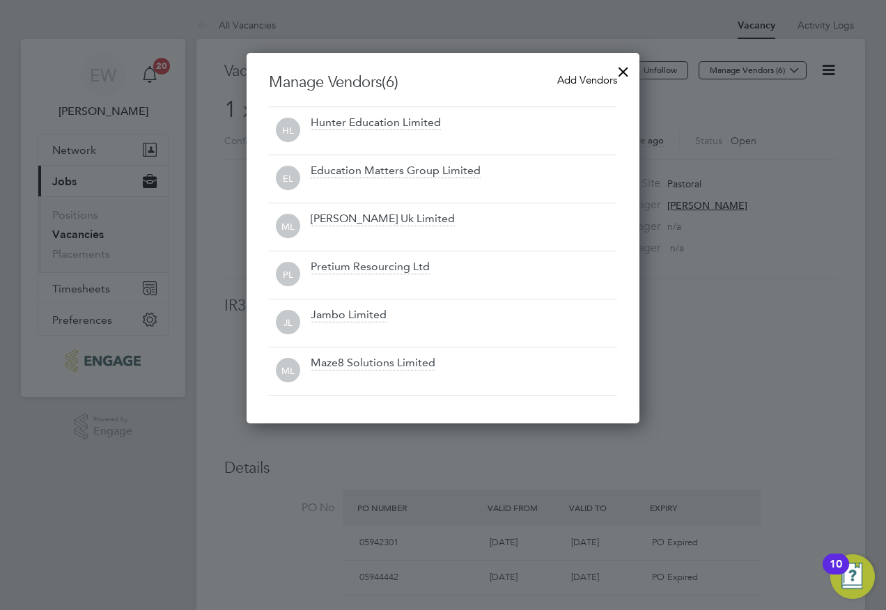
click at [620, 72] on div at bounding box center [623, 68] width 25 height 25
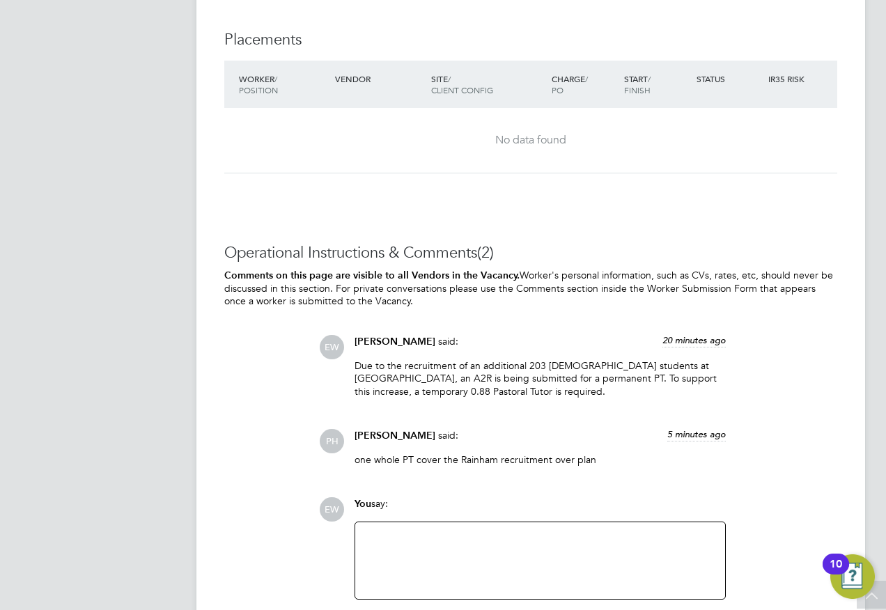
scroll to position [3057, 0]
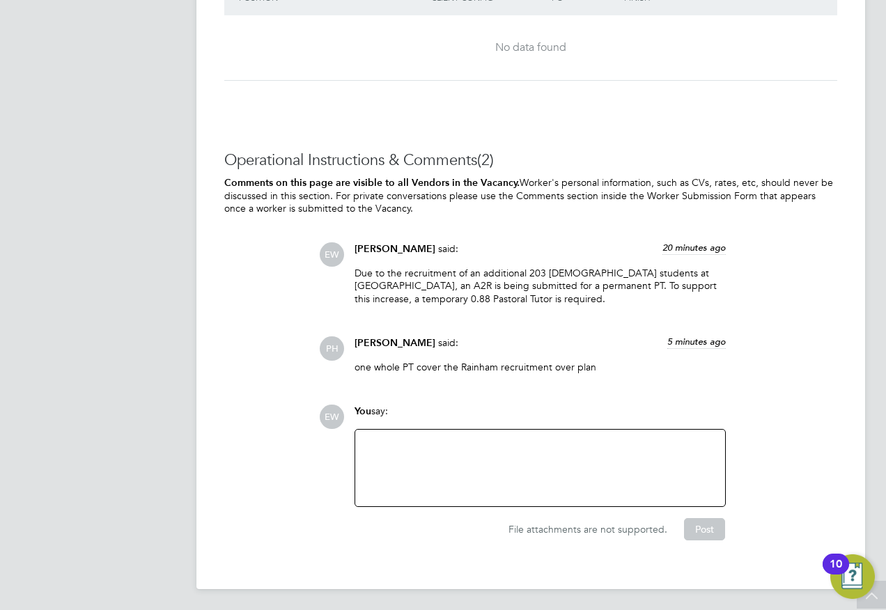
click at [452, 452] on div at bounding box center [540, 468] width 353 height 60
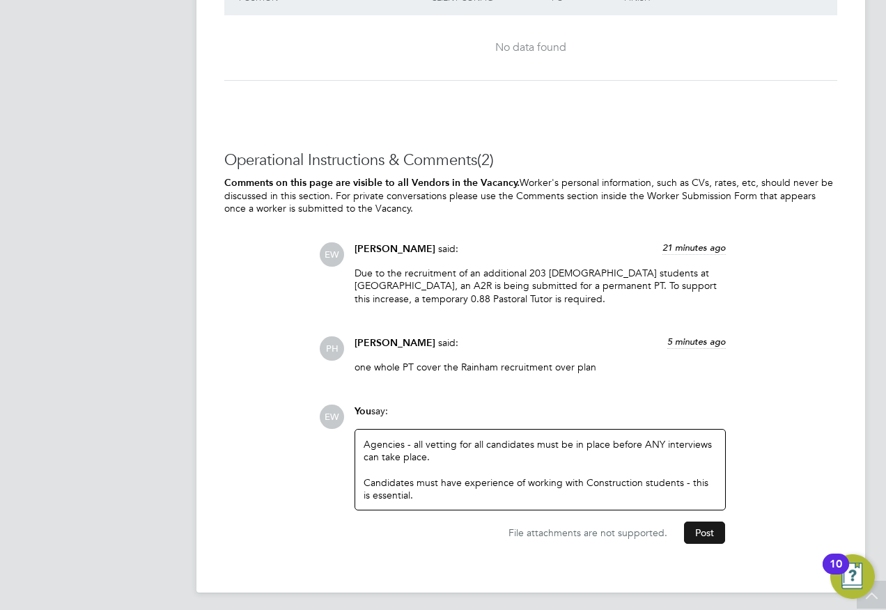
click at [696, 540] on button "Post" at bounding box center [704, 533] width 41 height 22
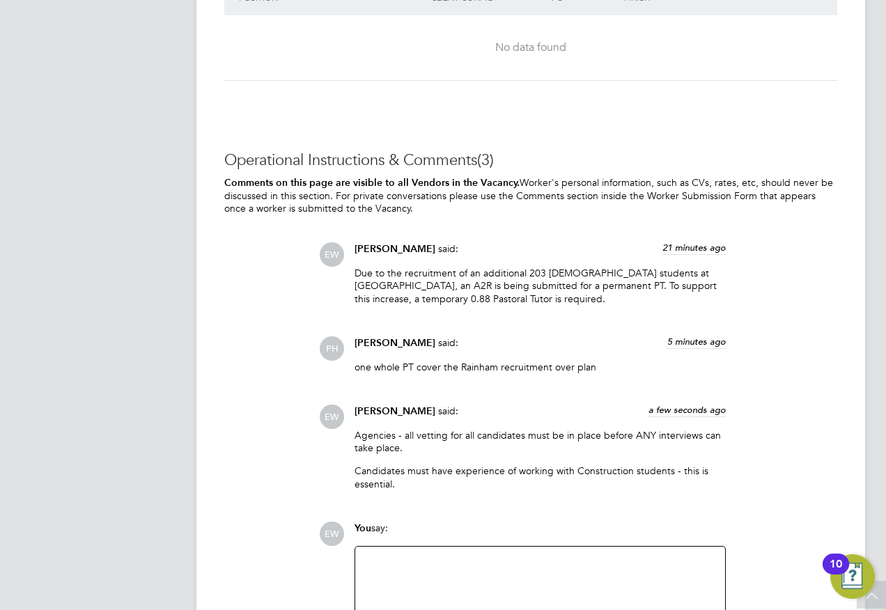
scroll to position [3127, 0]
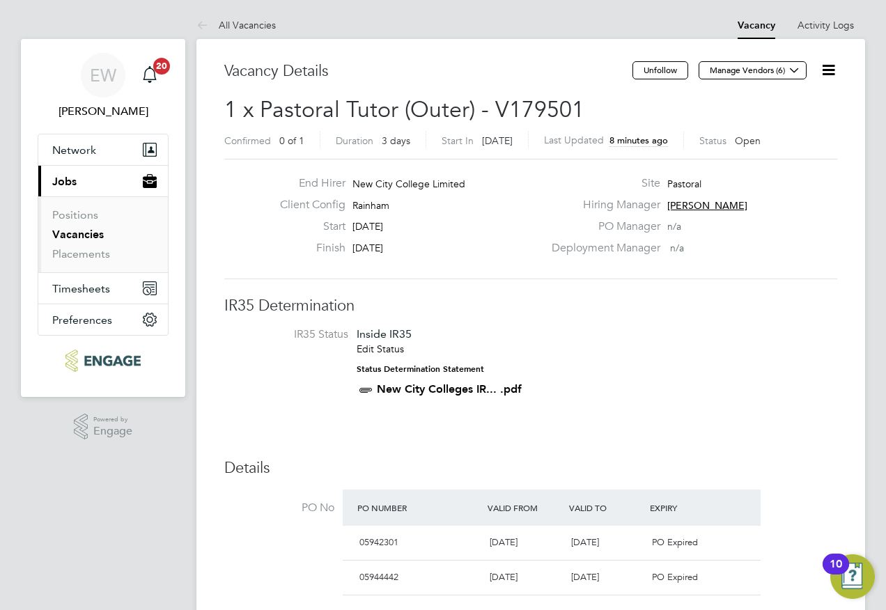
click at [833, 64] on icon at bounding box center [828, 69] width 17 height 17
click at [786, 103] on li "Edit Vacancy e" at bounding box center [795, 103] width 81 height 20
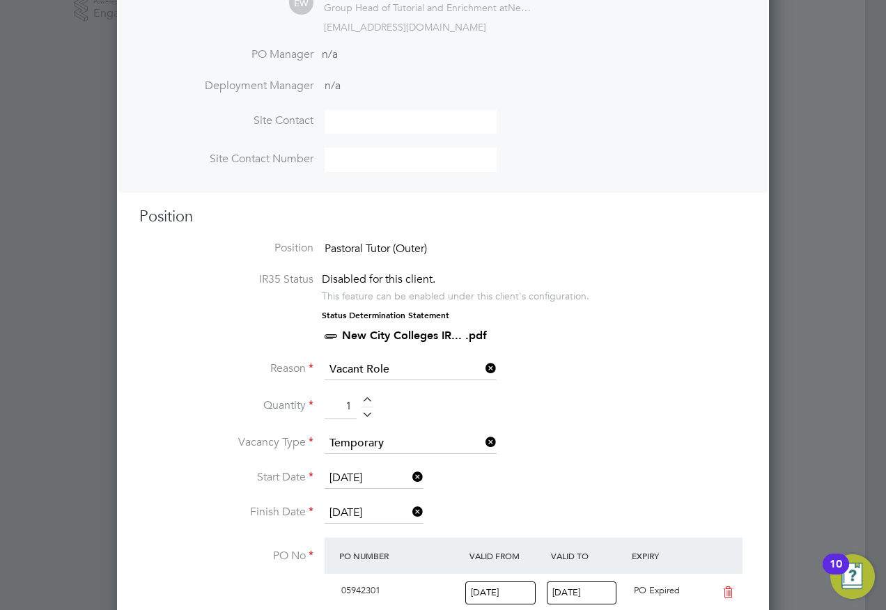
click at [410, 516] on icon at bounding box center [410, 512] width 0 height 20
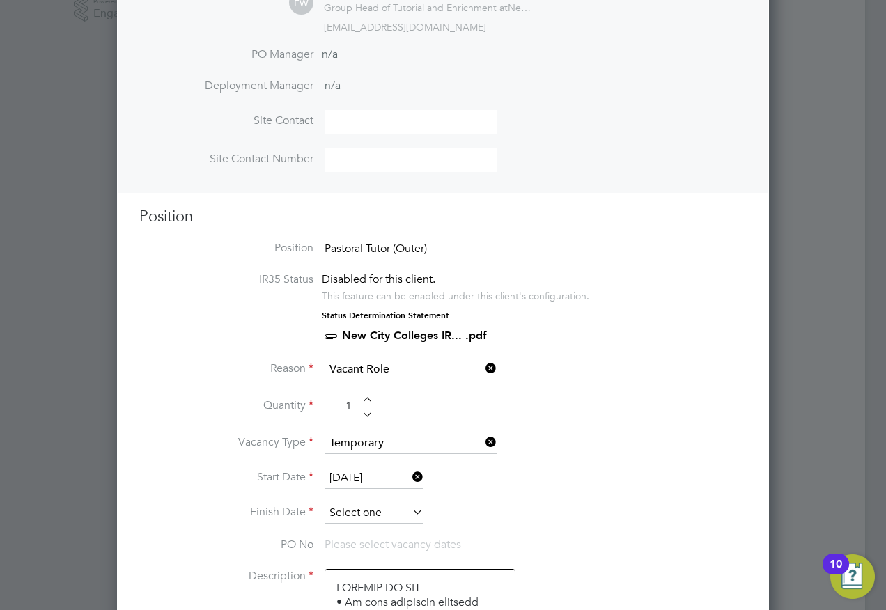
click at [393, 512] on input at bounding box center [374, 513] width 99 height 21
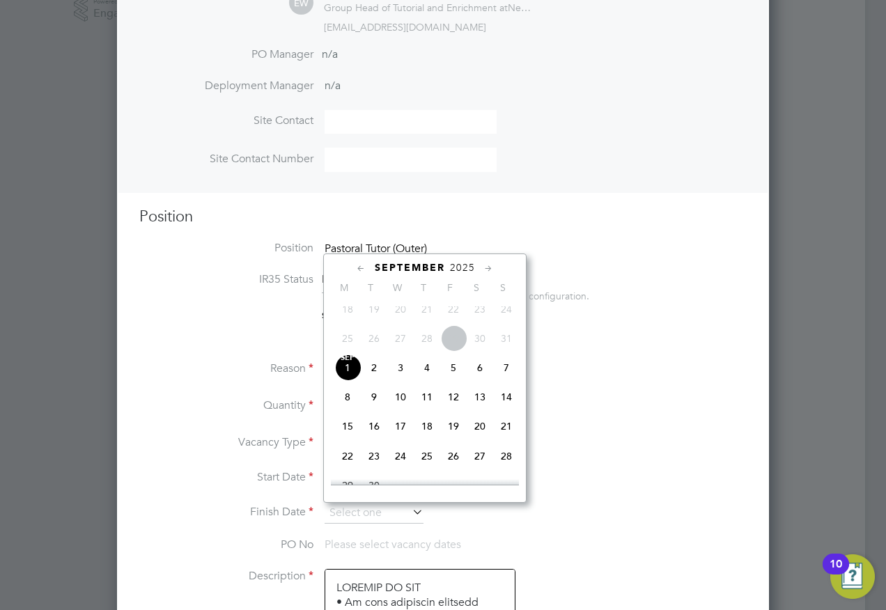
click at [461, 470] on span "26" at bounding box center [453, 456] width 26 height 26
type input "26 Sep 2025"
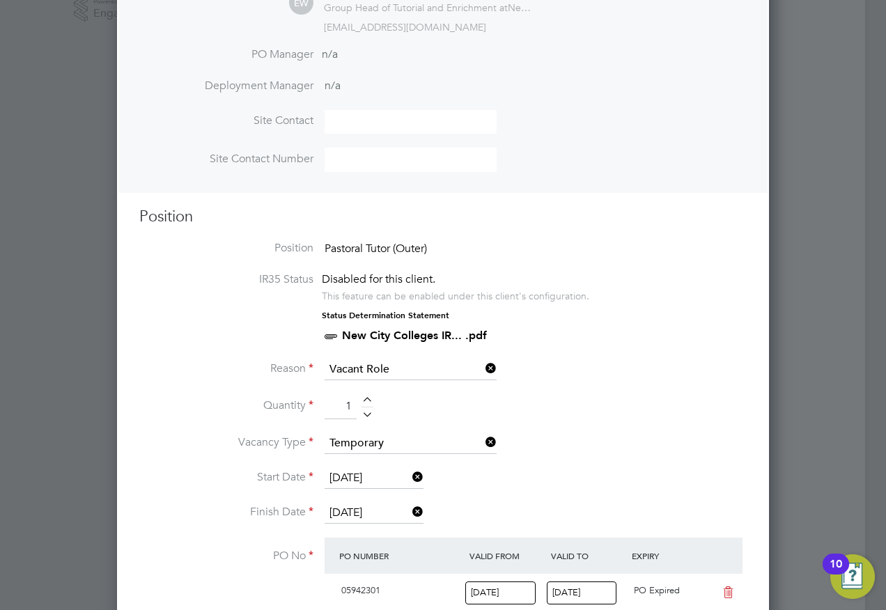
click at [669, 386] on li "Reason Vacant Role" at bounding box center [443, 377] width 608 height 35
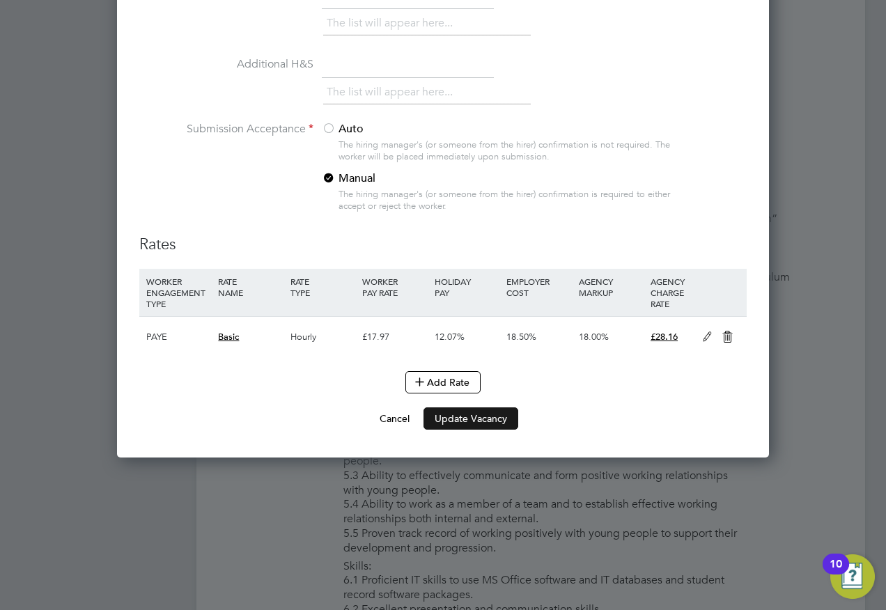
click at [458, 424] on button "Update Vacancy" at bounding box center [471, 419] width 95 height 22
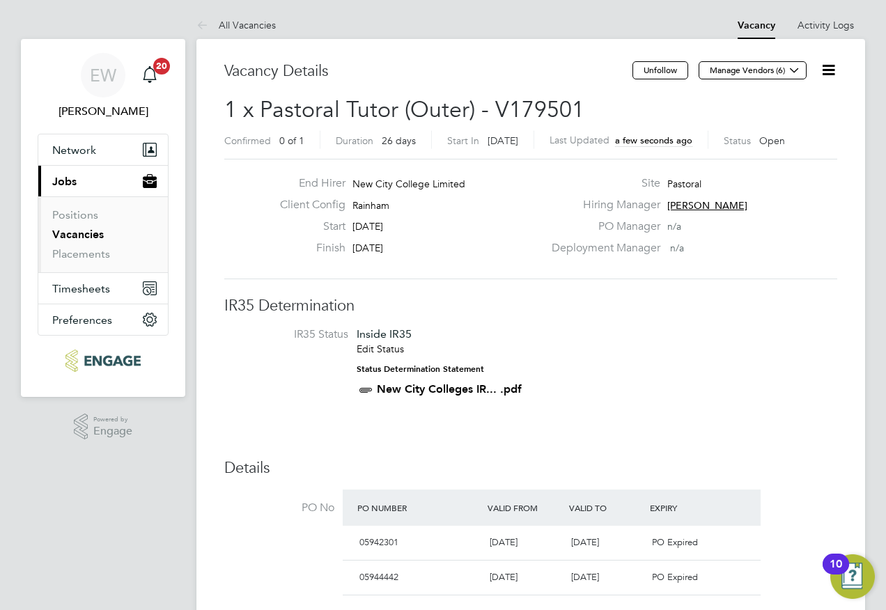
drag, startPoint x: 96, startPoint y: 233, endPoint x: 170, endPoint y: 230, distance: 73.9
click at [96, 233] on link "Vacancies" at bounding box center [78, 234] width 52 height 13
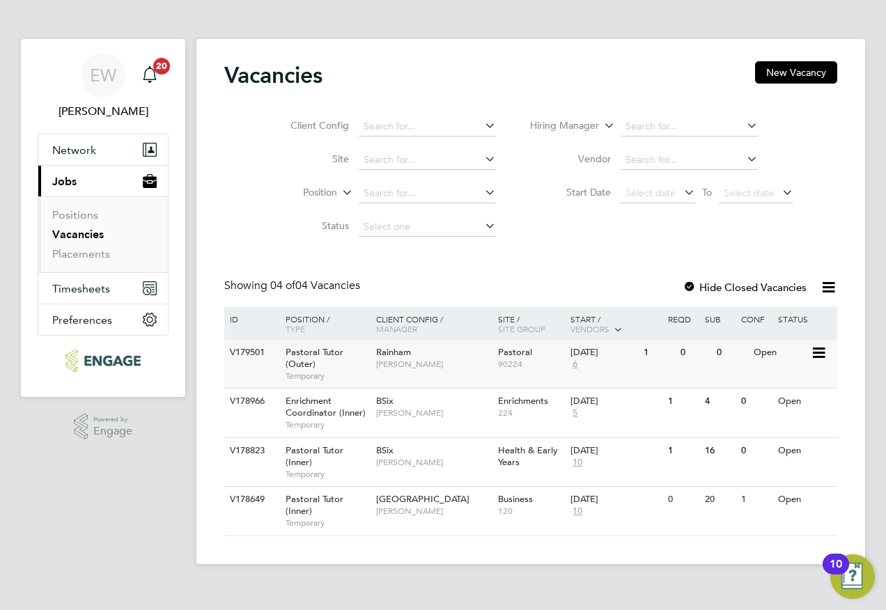
click at [578, 356] on div "[DATE]" at bounding box center [604, 353] width 66 height 12
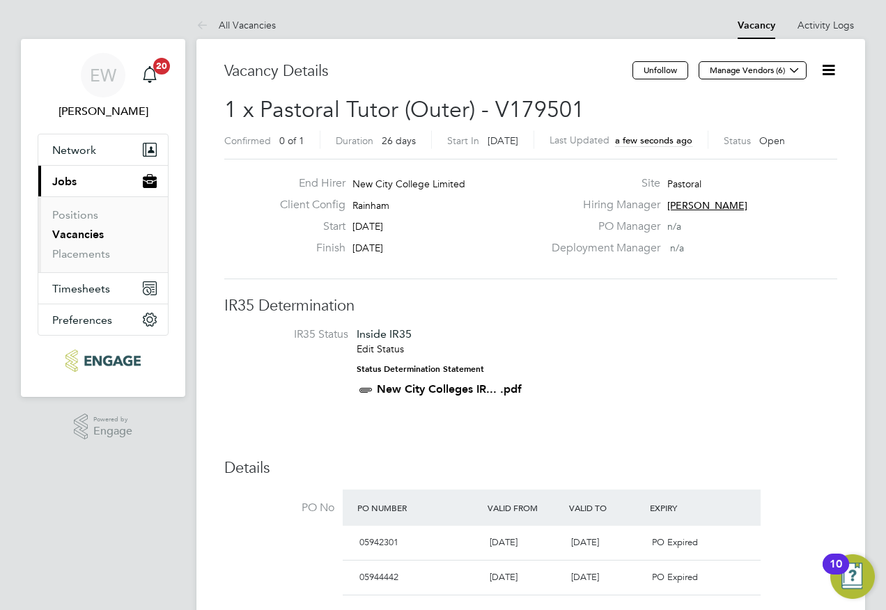
click at [829, 70] on icon at bounding box center [828, 69] width 17 height 17
click at [794, 99] on li "Edit Vacancy e" at bounding box center [795, 103] width 81 height 20
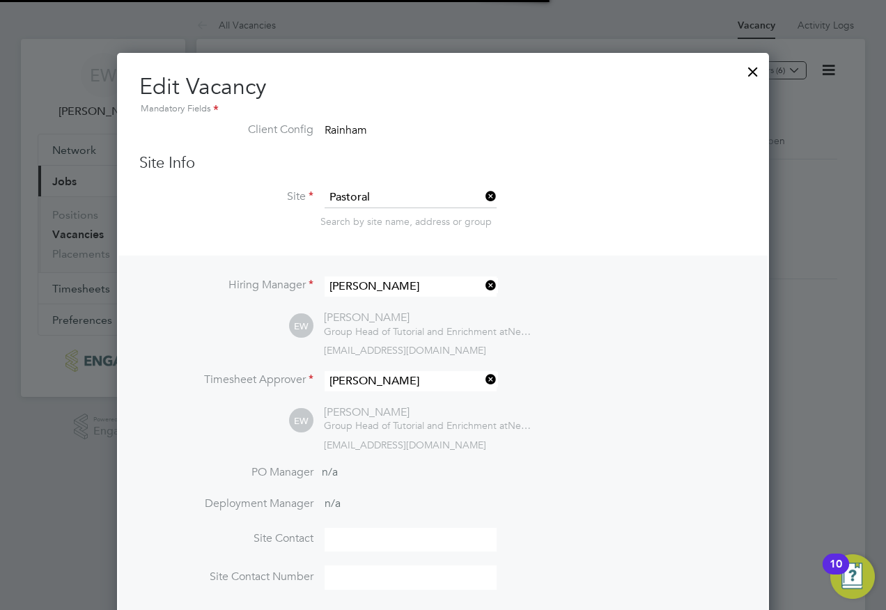
scroll to position [32, 608]
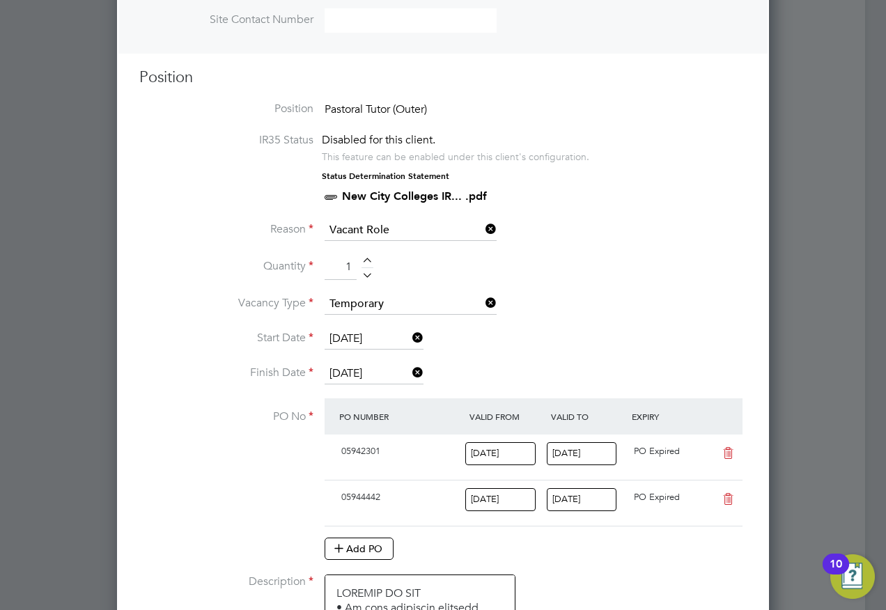
click at [410, 374] on icon at bounding box center [410, 373] width 0 height 20
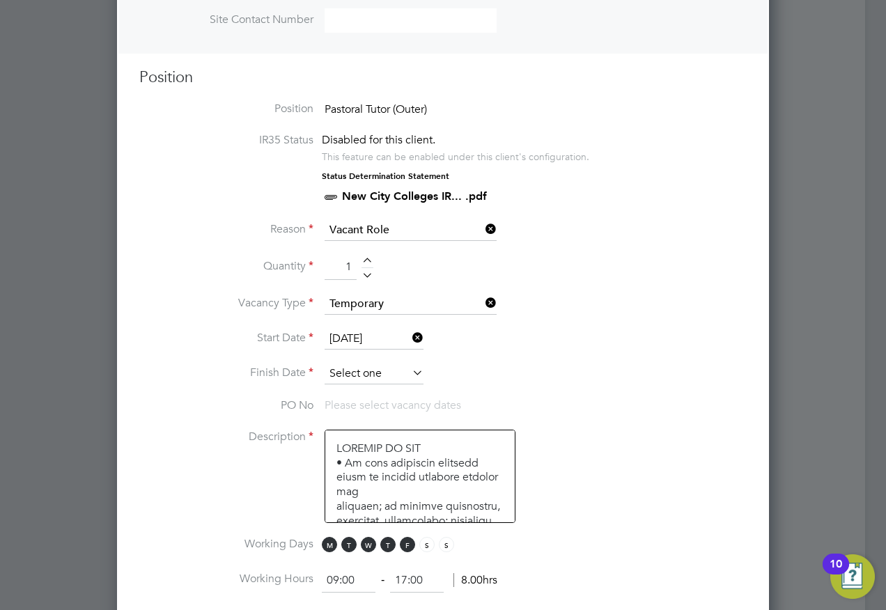
click at [388, 371] on input at bounding box center [374, 374] width 99 height 21
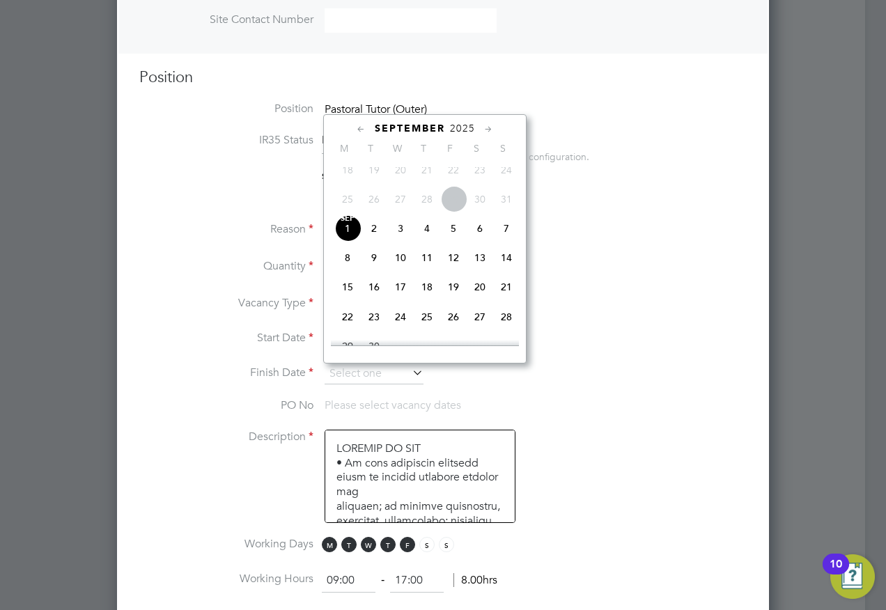
click at [491, 128] on icon at bounding box center [488, 129] width 13 height 15
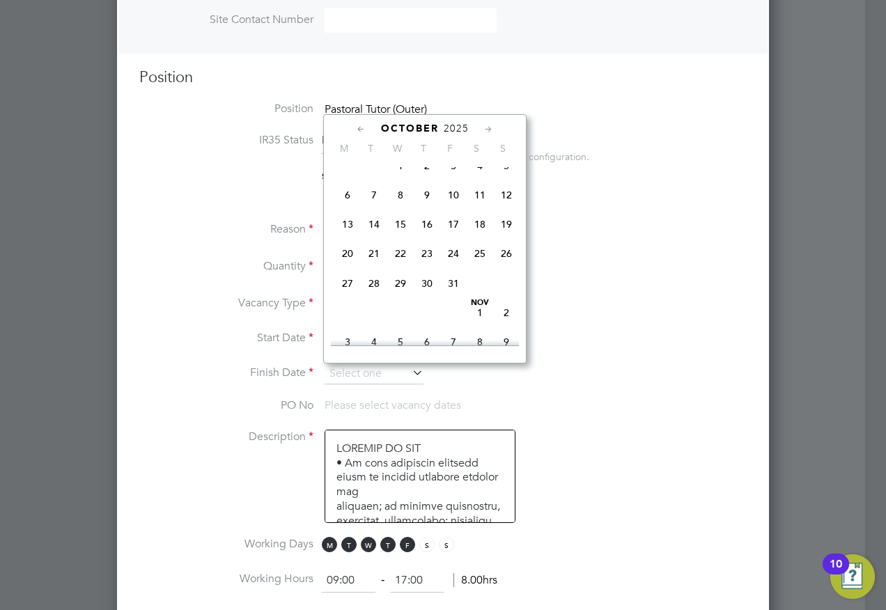
click at [455, 267] on span "24" at bounding box center [453, 253] width 26 height 26
type input "24 Oct 2025"
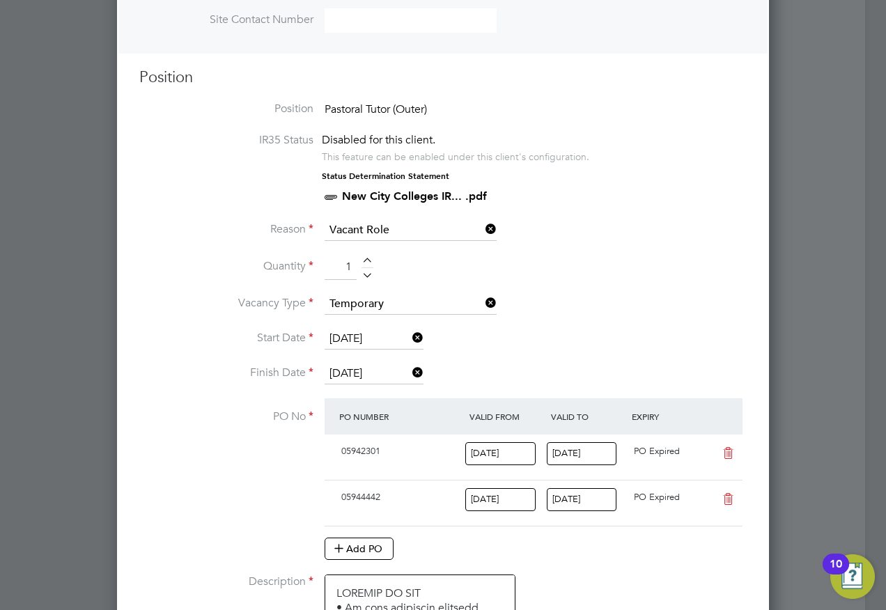
click at [663, 293] on li "Quantity 1" at bounding box center [443, 274] width 608 height 39
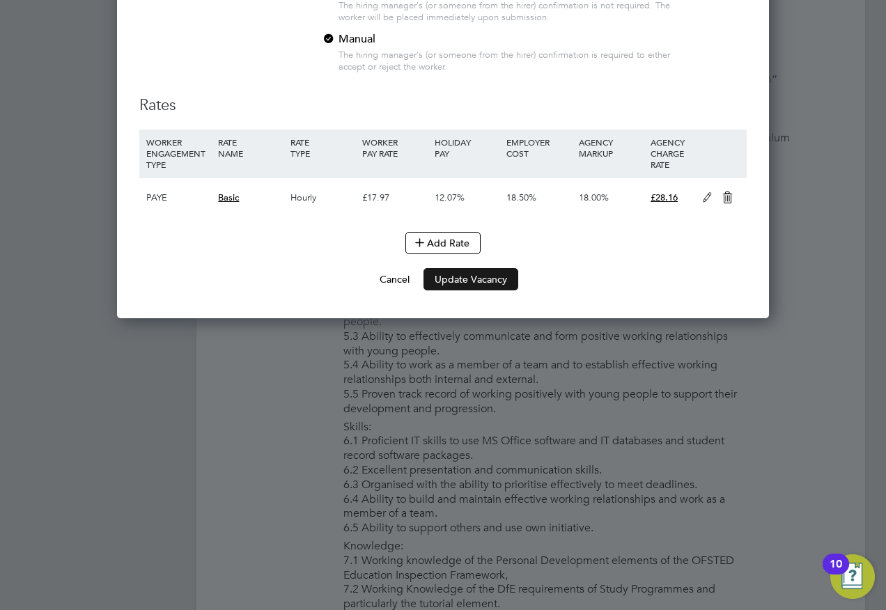
click at [464, 280] on button "Update Vacancy" at bounding box center [471, 279] width 95 height 22
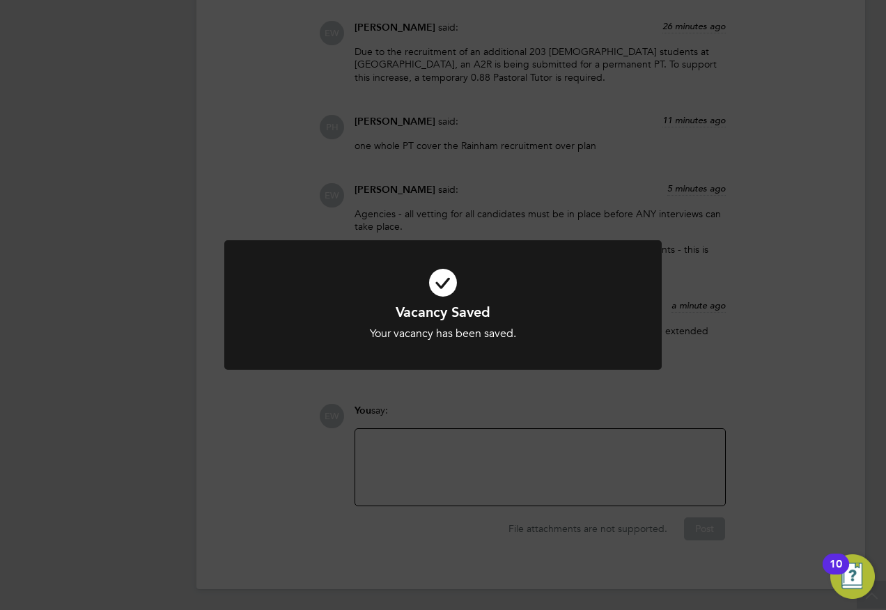
click at [574, 459] on div "Vacancy Saved Your vacancy has been saved. Cancel Okay" at bounding box center [443, 305] width 886 height 610
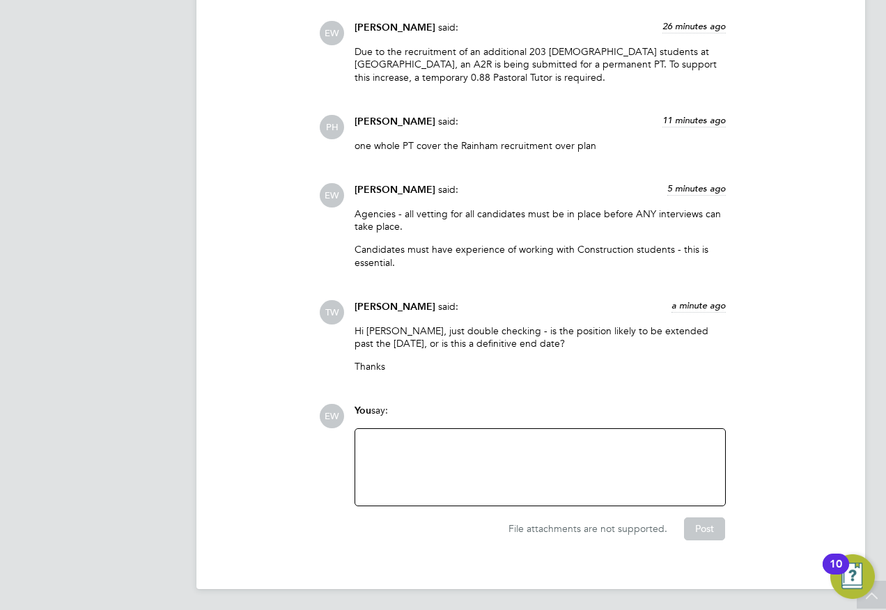
click at [567, 451] on div at bounding box center [540, 468] width 353 height 60
click at [721, 519] on button "Post" at bounding box center [704, 529] width 41 height 22
